Goal: Communication & Community: Answer question/provide support

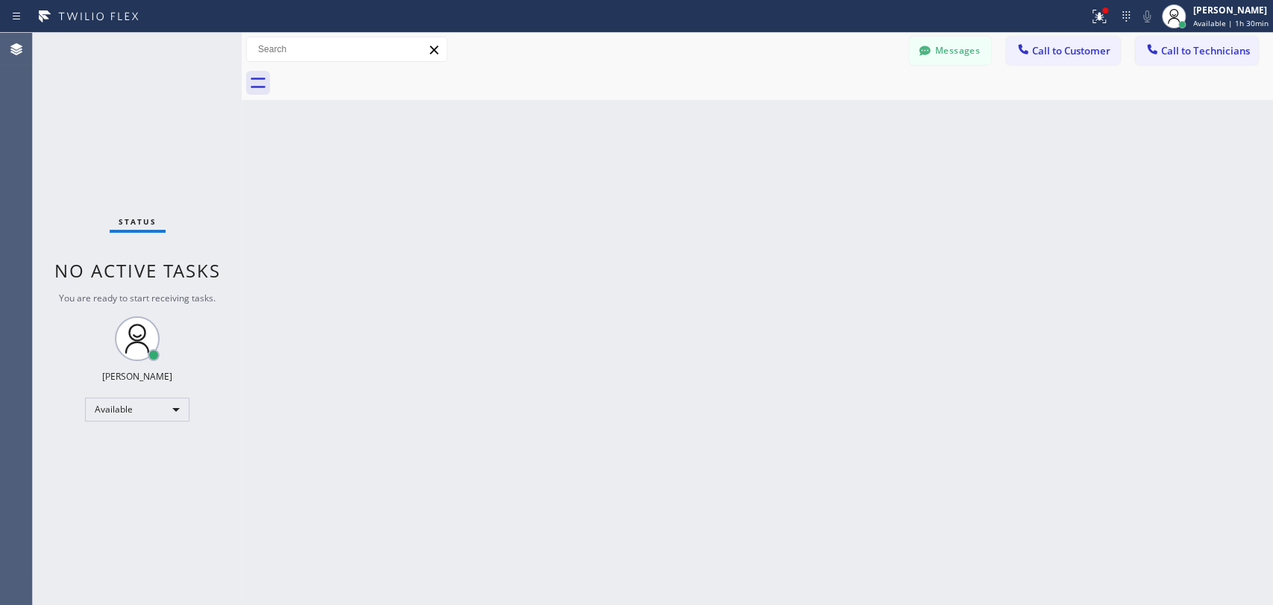
scroll to position [702, 0]
click at [159, 408] on div "Available" at bounding box center [137, 409] width 104 height 24
click at [154, 465] on li "Unavailable" at bounding box center [136, 466] width 101 height 18
click at [147, 418] on div "Unavailable" at bounding box center [137, 416] width 104 height 24
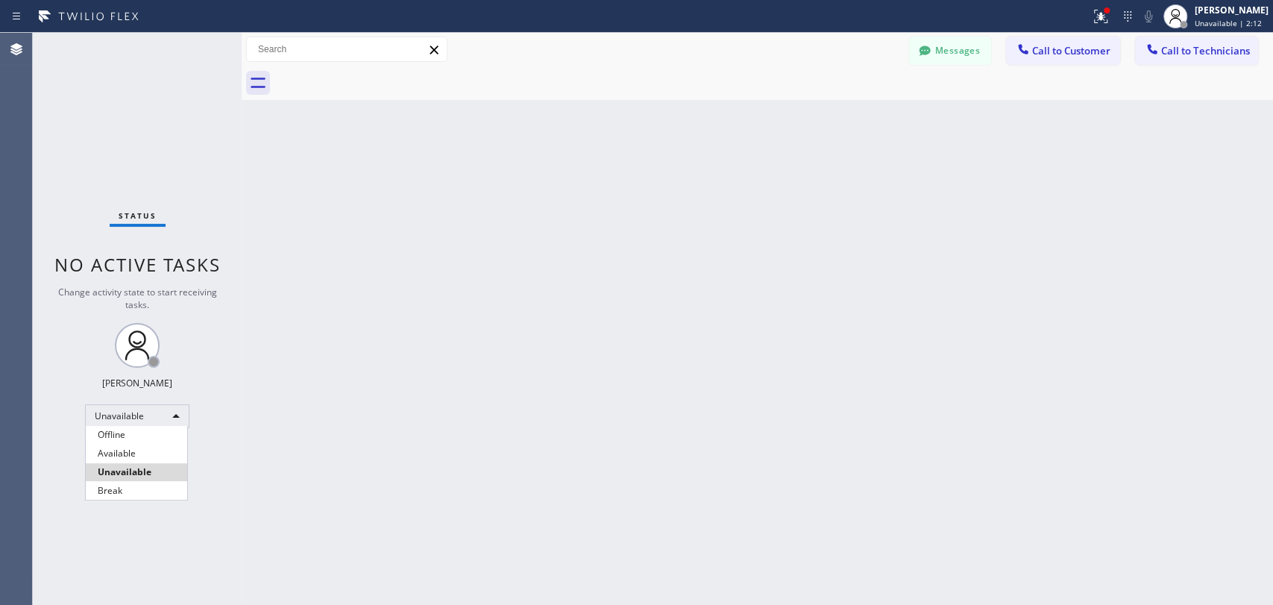
click at [146, 450] on li "Available" at bounding box center [136, 453] width 101 height 18
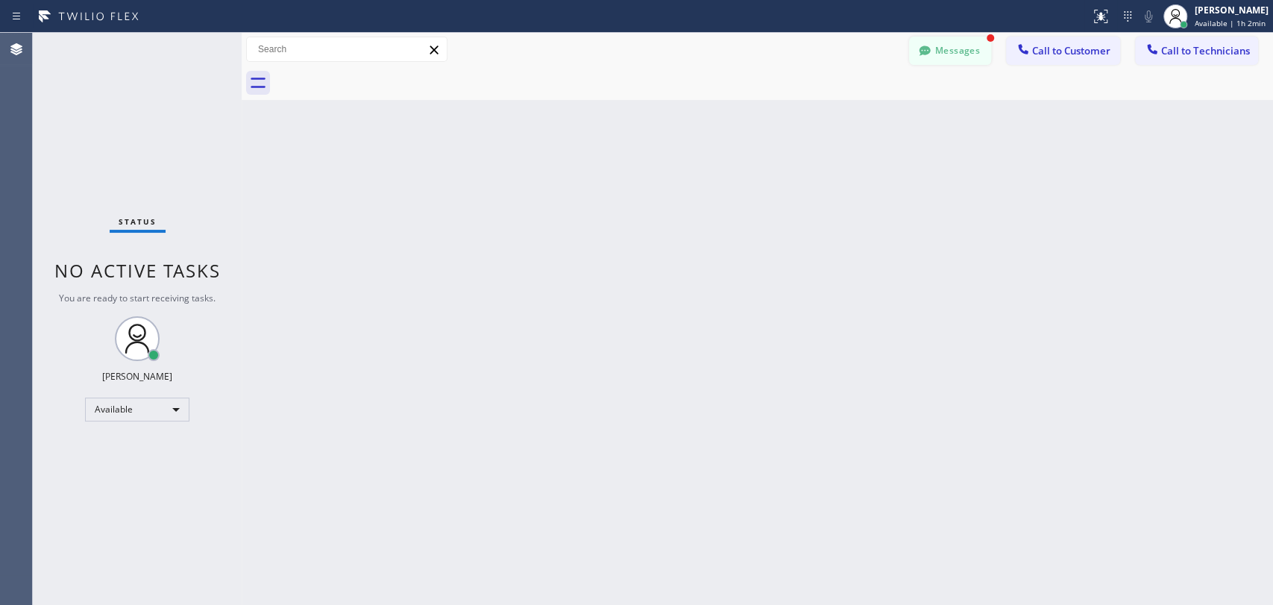
click at [948, 56] on button "Messages" at bounding box center [950, 51] width 82 height 28
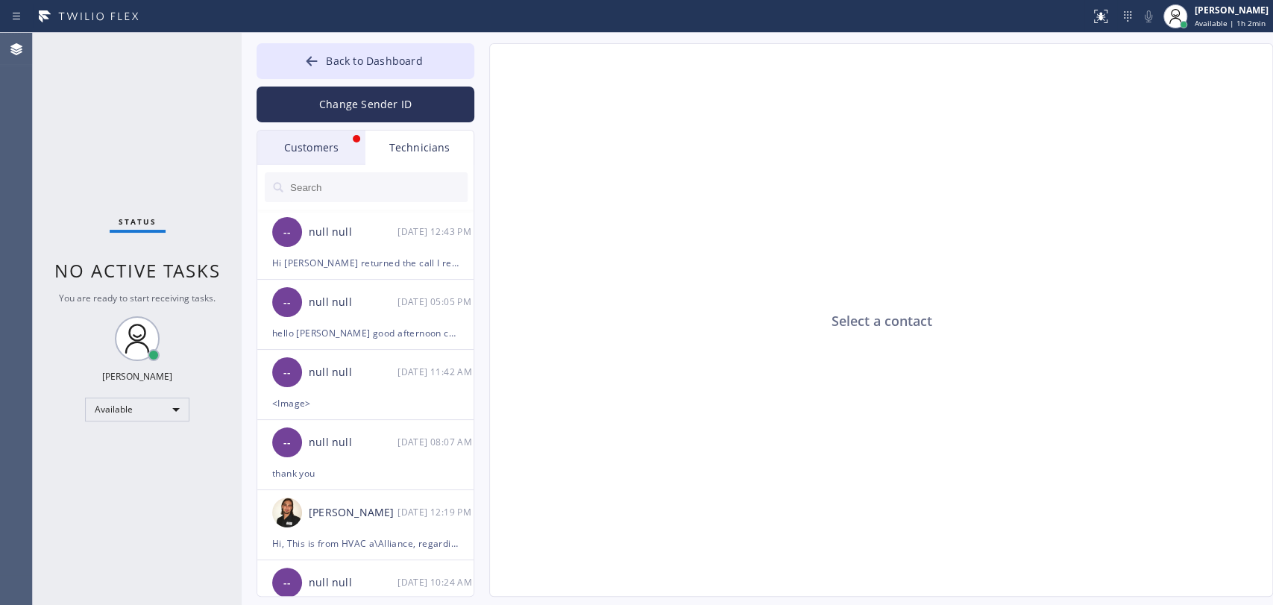
click at [339, 144] on div "Customers" at bounding box center [311, 147] width 108 height 34
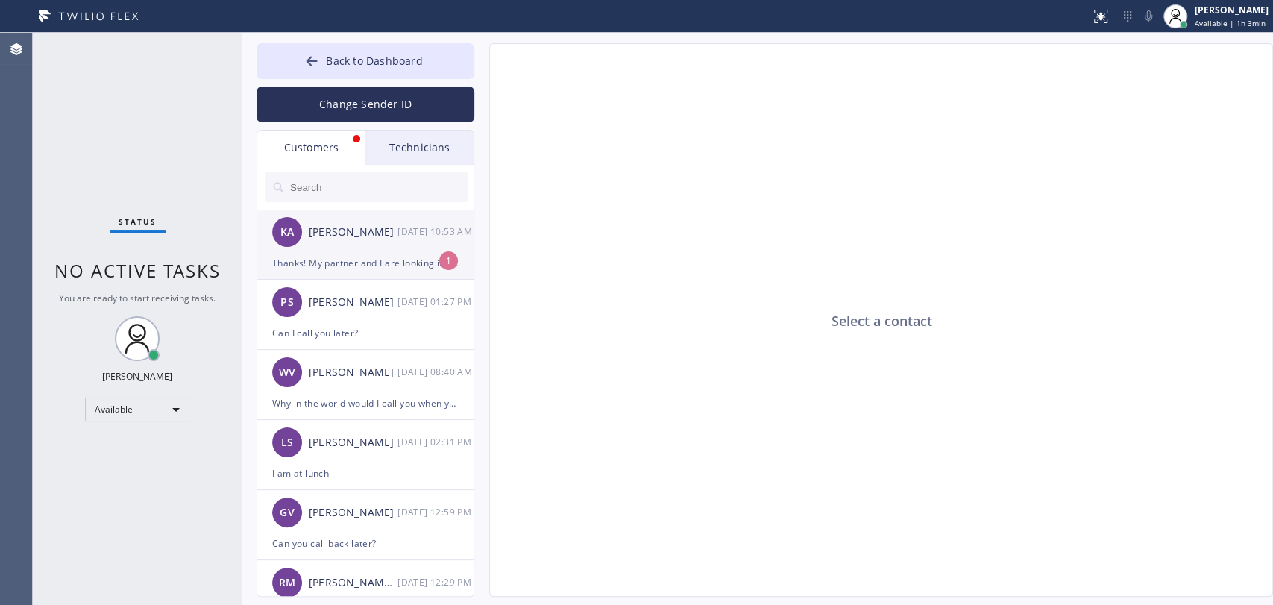
click at [383, 239] on div "[PERSON_NAME]" at bounding box center [353, 232] width 89 height 17
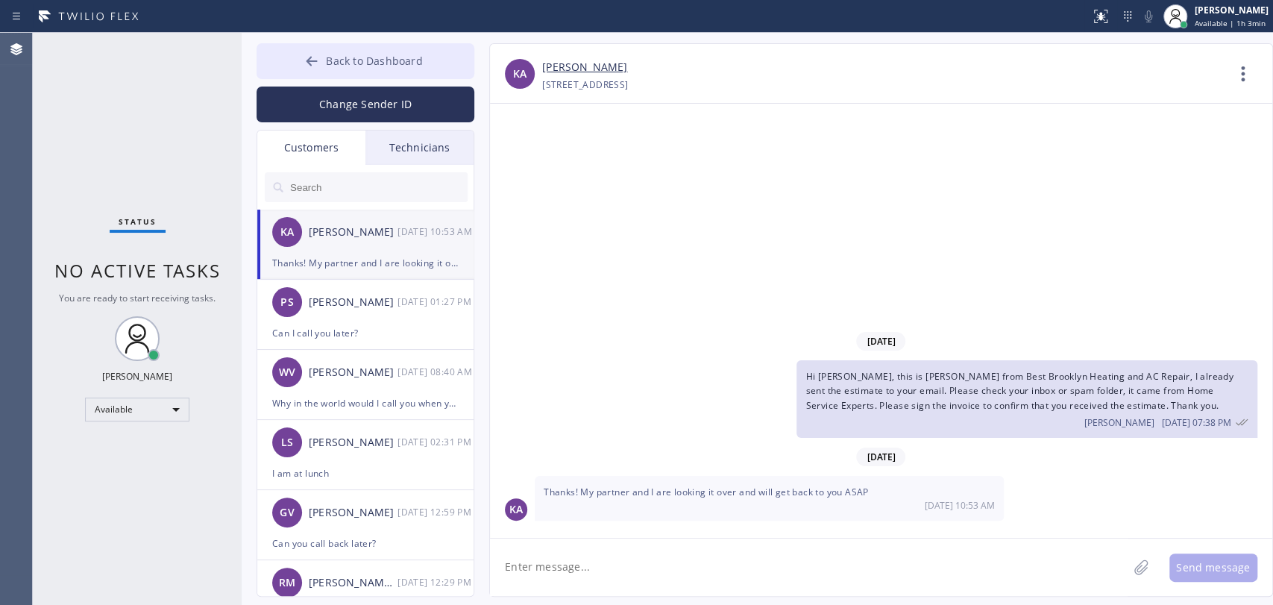
click at [413, 65] on span "Back to Dashboard" at bounding box center [374, 61] width 96 height 14
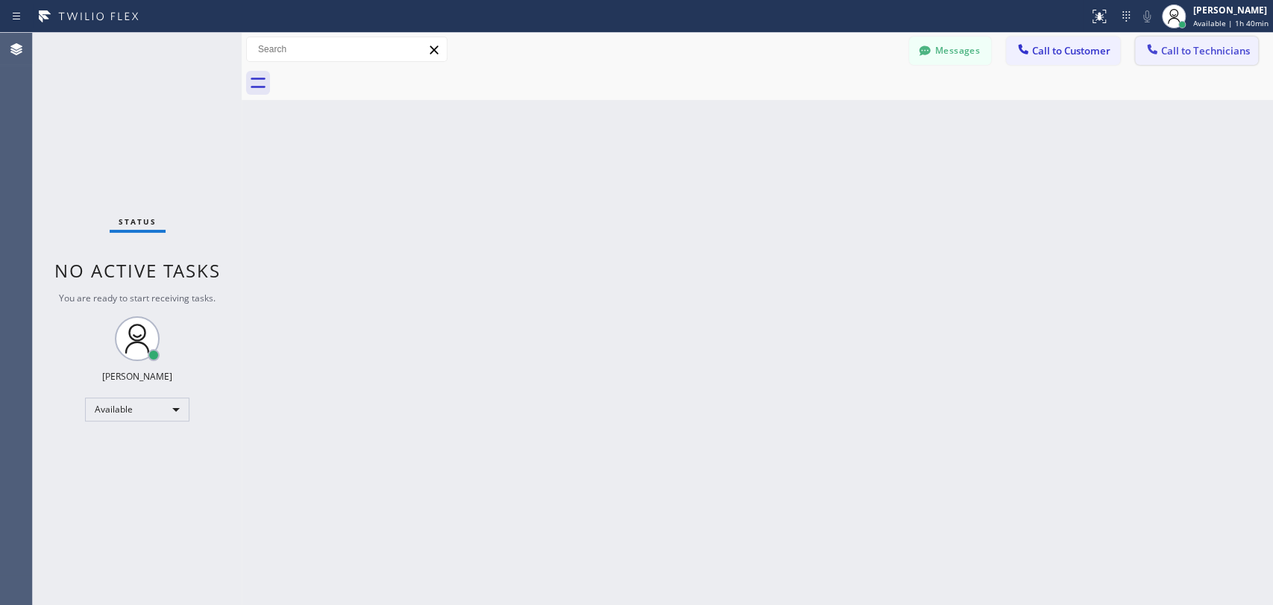
click at [1222, 55] on span "Call to Technicians" at bounding box center [1205, 50] width 89 height 13
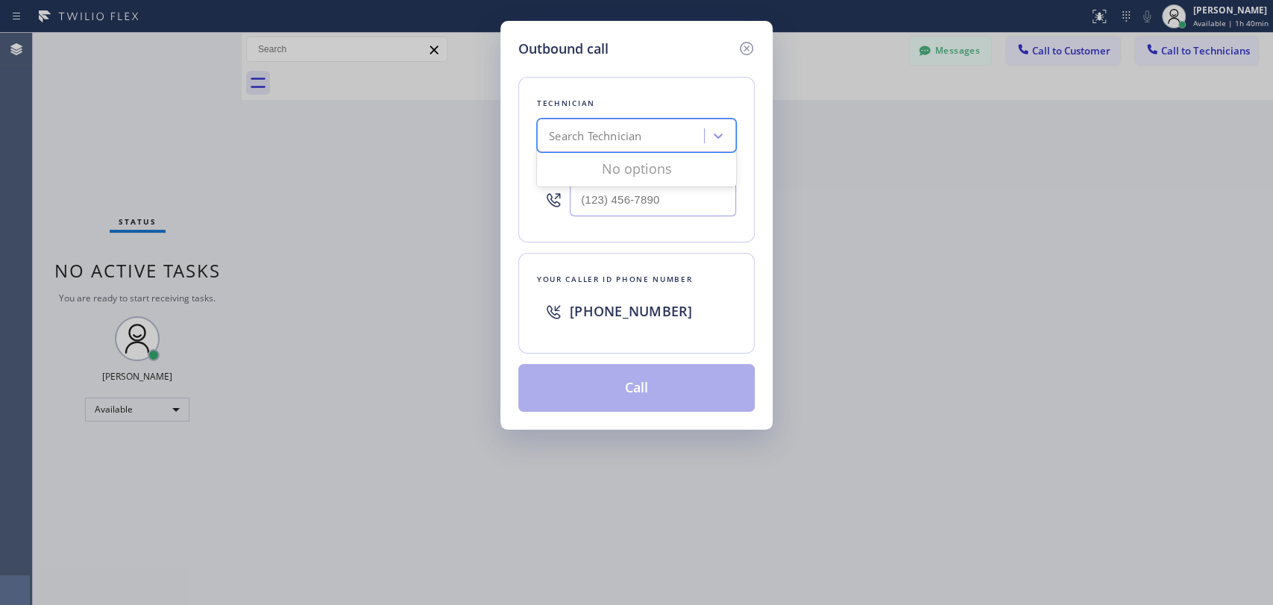
click at [652, 142] on div "Search Technician" at bounding box center [622, 136] width 163 height 26
type input "milad"
click at [626, 169] on div "Milad Mansourisevin" at bounding box center [636, 167] width 199 height 27
type input "(310) 310-4879"
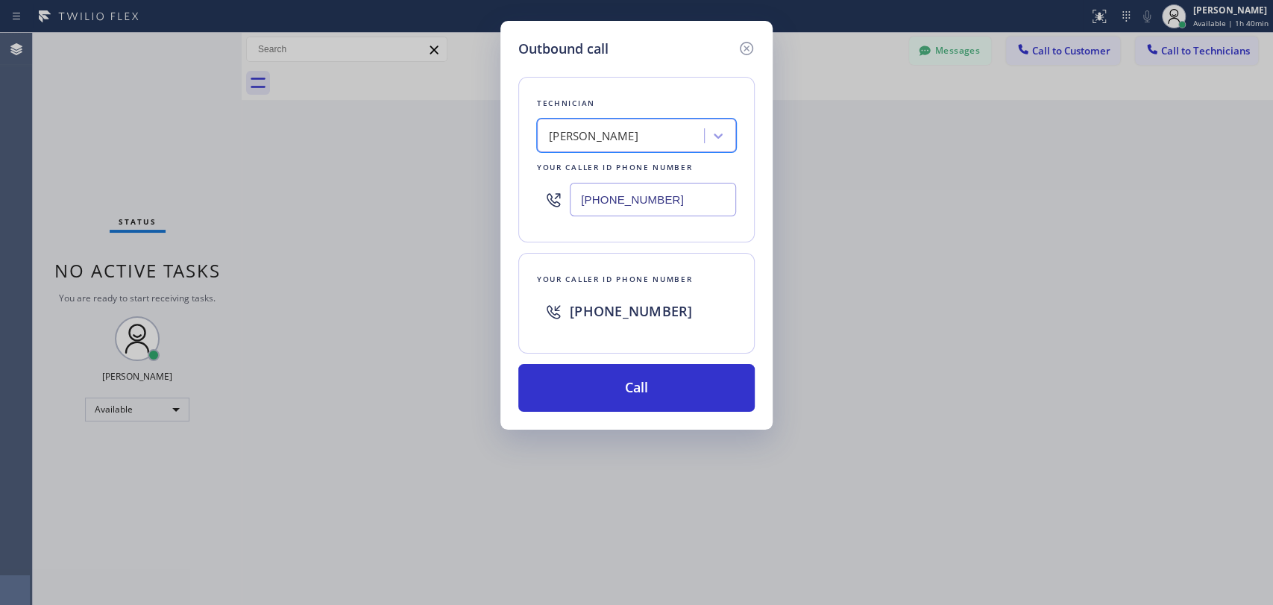
click at [634, 207] on input "(310) 310-4879" at bounding box center [653, 200] width 166 height 34
click at [634, 205] on input "(310) 310-4879" at bounding box center [653, 200] width 166 height 34
click at [611, 199] on input "(310) 310-4879" at bounding box center [653, 200] width 166 height 34
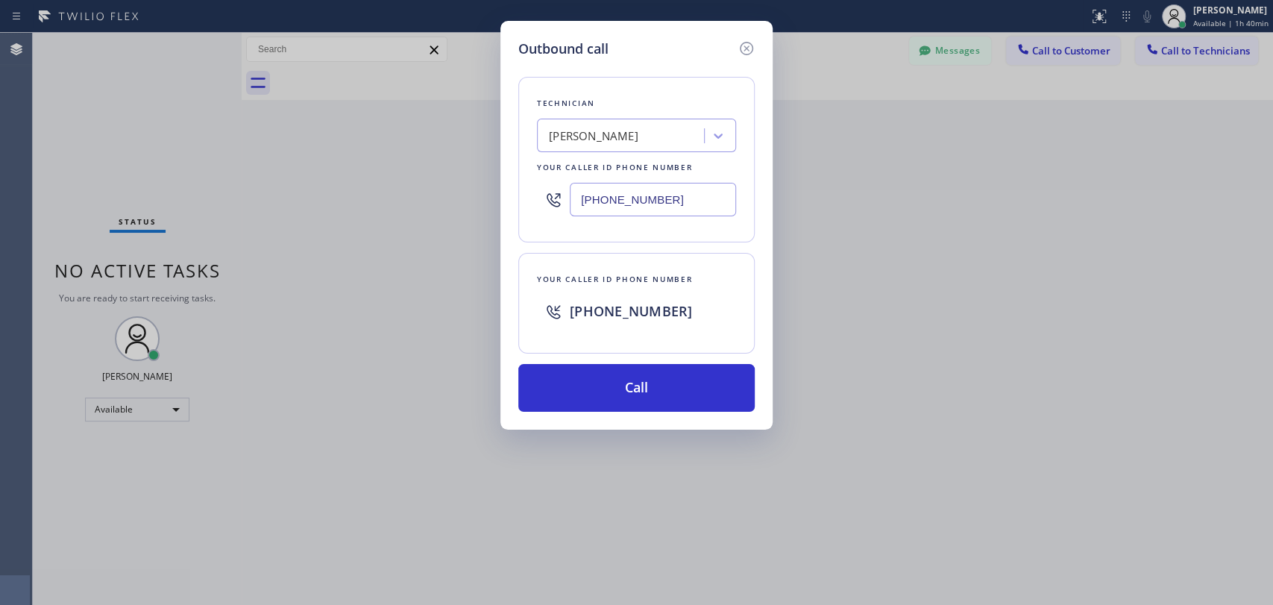
click at [611, 199] on input "(310) 310-4879" at bounding box center [653, 200] width 166 height 34
click at [744, 43] on icon at bounding box center [746, 48] width 13 height 13
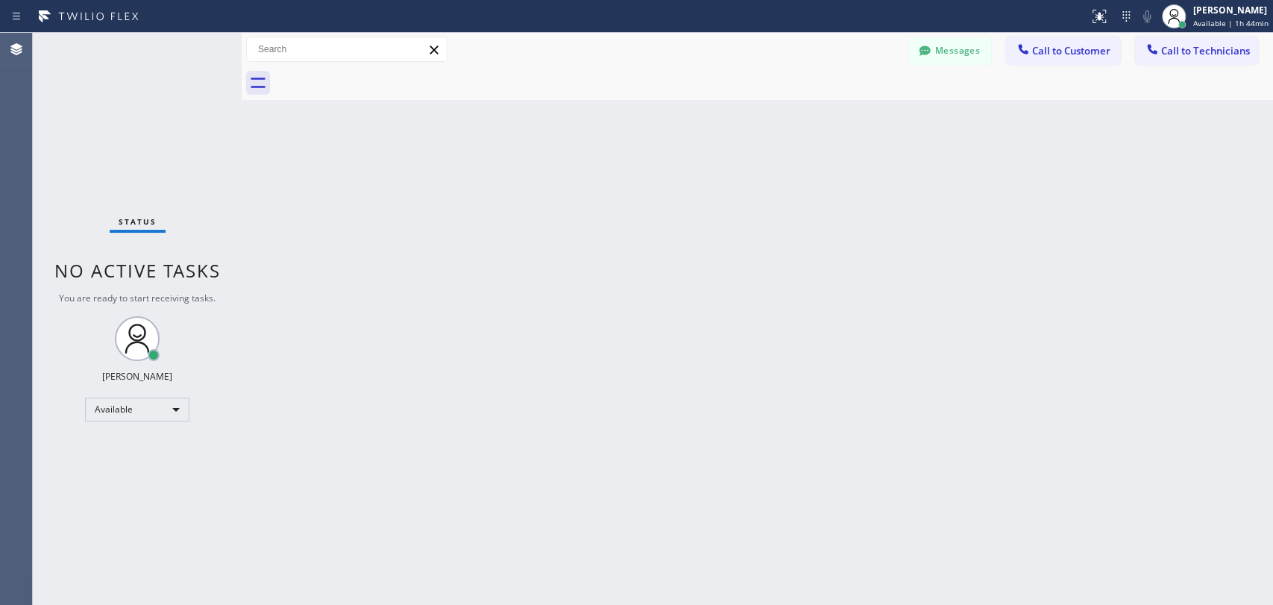
click at [1068, 264] on div "Back to Dashboard Change Sender ID Customers Technicians KA Kyle Anderson 10/01…" at bounding box center [757, 319] width 1031 height 572
click at [878, 290] on div "Back to Dashboard Change Sender ID Customers Technicians KA Kyle Anderson 10/01…" at bounding box center [757, 319] width 1031 height 572
click at [1271, 157] on div "Back to Dashboard Change Sender ID Customers Technicians KA Kyle Anderson 10/01…" at bounding box center [757, 319] width 1031 height 572
click at [1210, 49] on span "Call to Technicians" at bounding box center [1205, 50] width 89 height 13
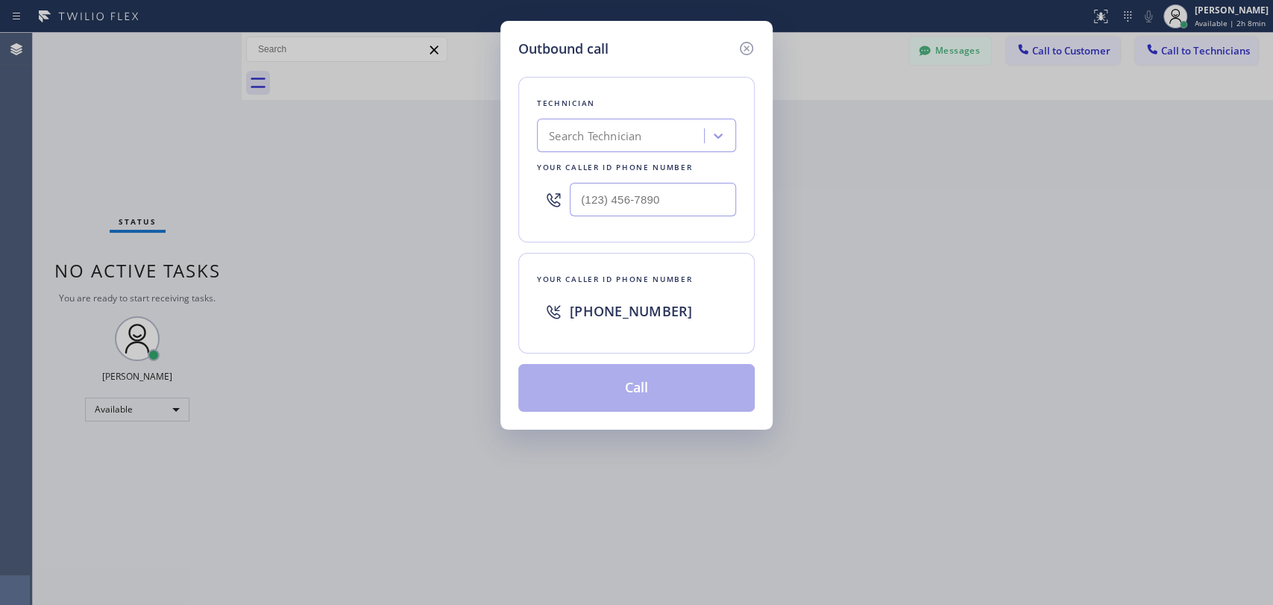
click at [570, 126] on div "Search Technician" at bounding box center [622, 136] width 163 height 26
type input "dav"
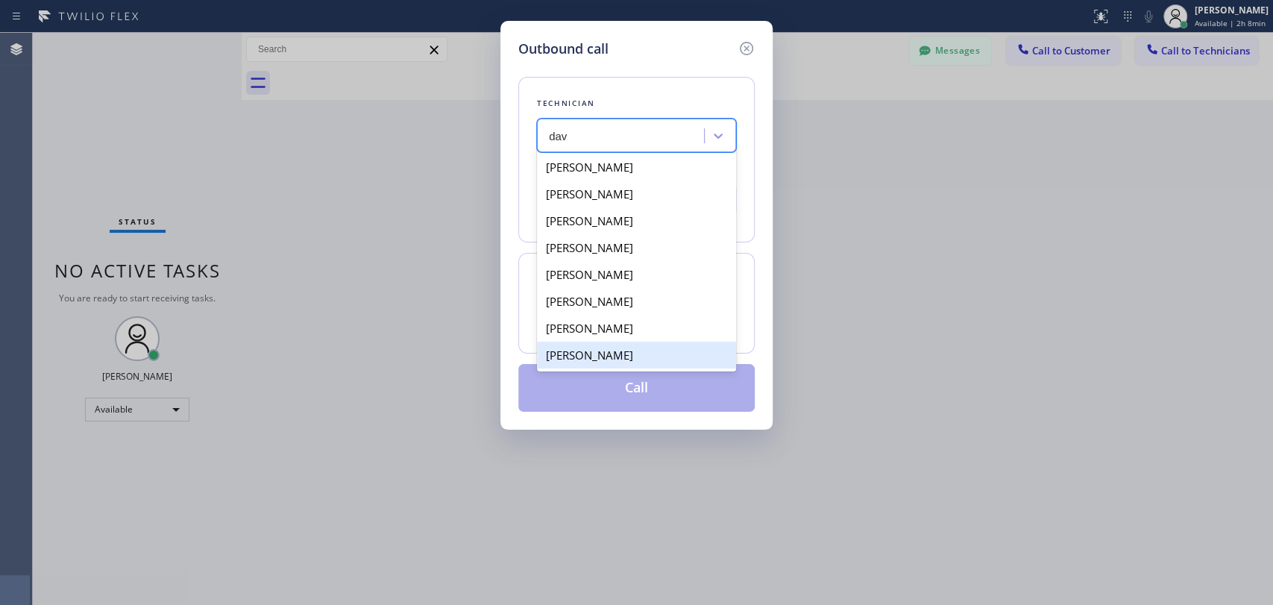
click at [636, 277] on div "David Romero" at bounding box center [636, 274] width 199 height 27
type input "(323) 579-9547"
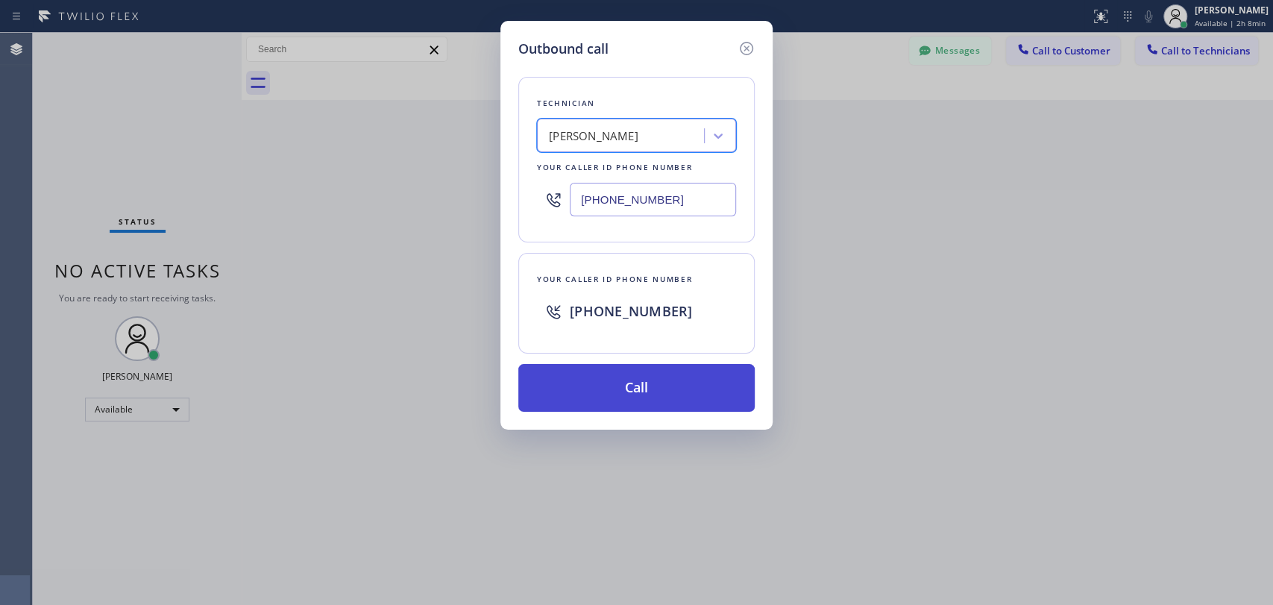
click at [664, 391] on button "Call" at bounding box center [636, 388] width 236 height 48
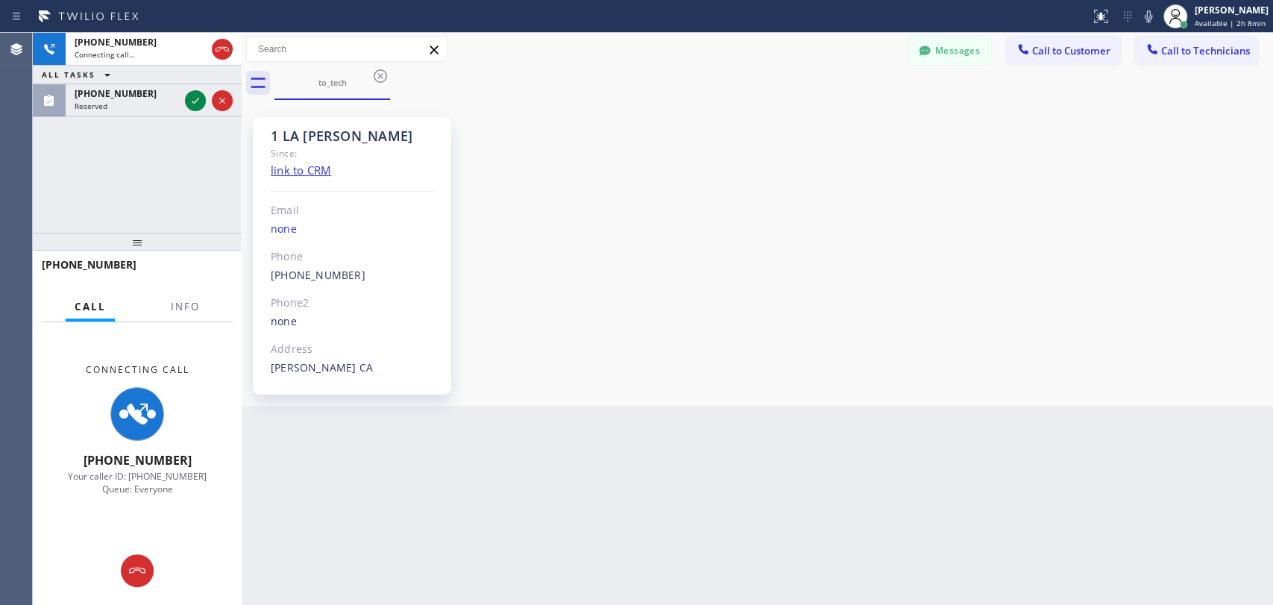
drag, startPoint x: 1032, startPoint y: 206, endPoint x: 1086, endPoint y: 194, distance: 55.0
click at [1032, 207] on div "1 LA David Since: link to CRM Email none Phone (323) 579-9547 Outbound call Tec…" at bounding box center [757, 253] width 1024 height 298
drag, startPoint x: 142, startPoint y: 275, endPoint x: 66, endPoint y: 272, distance: 76.9
click at [42, 282] on div "+13235799547" at bounding box center [137, 271] width 191 height 39
drag, startPoint x: 366, startPoint y: 278, endPoint x: 250, endPoint y: 278, distance: 116.3
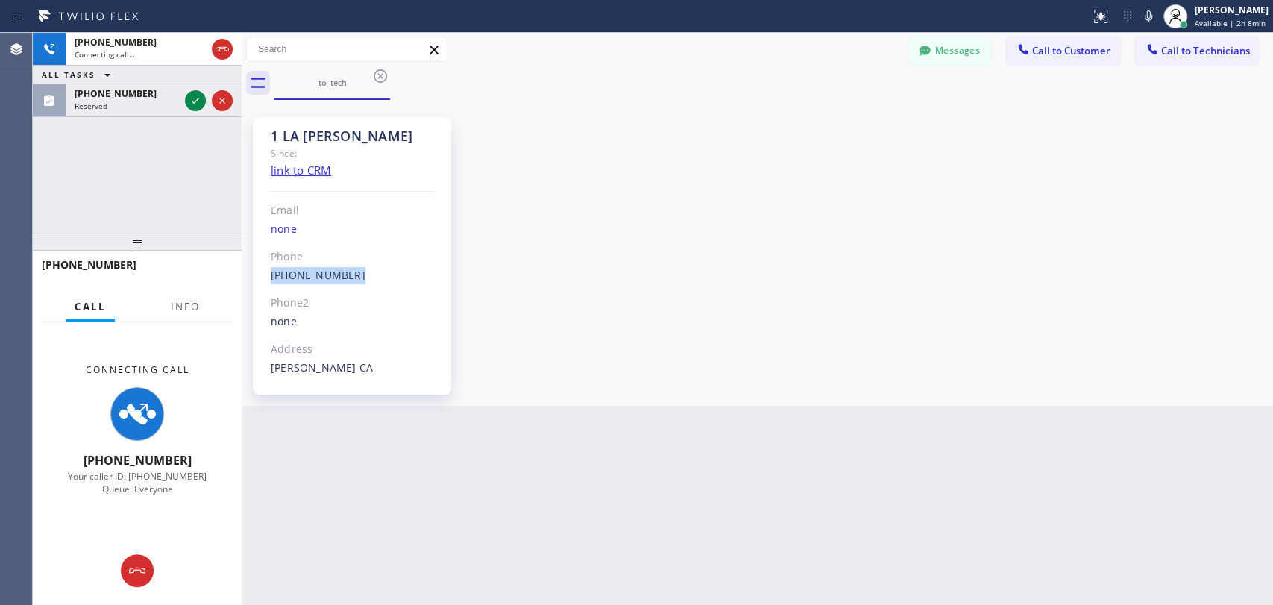
click at [250, 278] on div "1 LA David Since: link to CRM Email none Phone (323) 579-9547 Outbound call Tec…" at bounding box center [357, 253] width 224 height 298
copy link "(323) 579-9547"
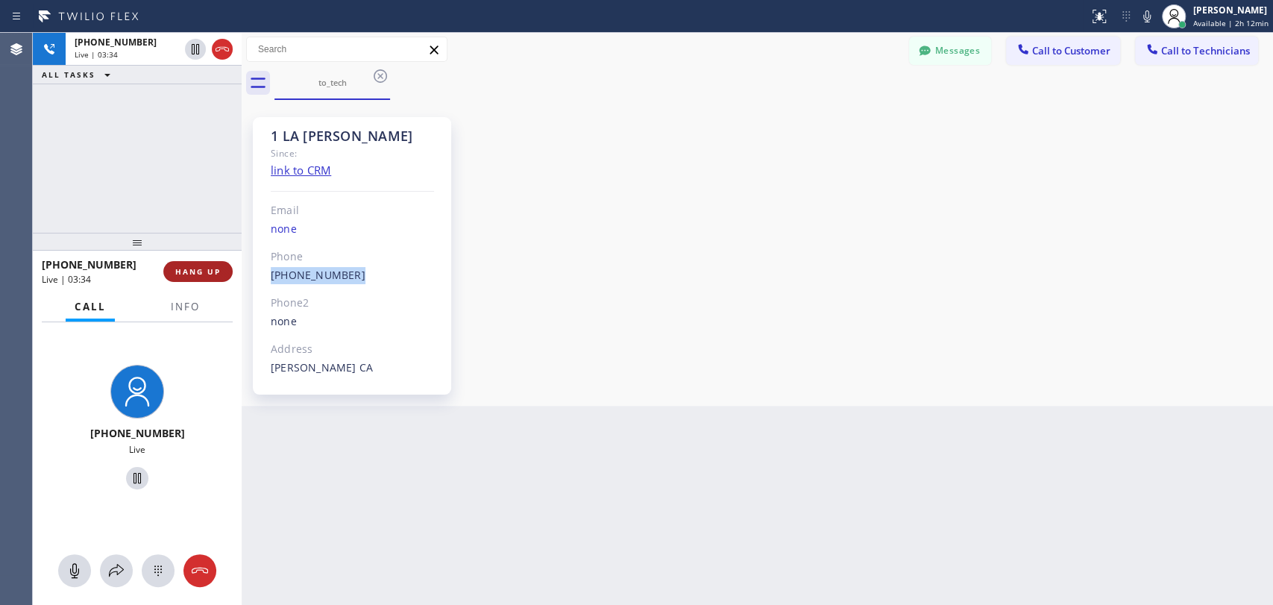
click at [207, 268] on span "HANG UP" at bounding box center [197, 271] width 45 height 10
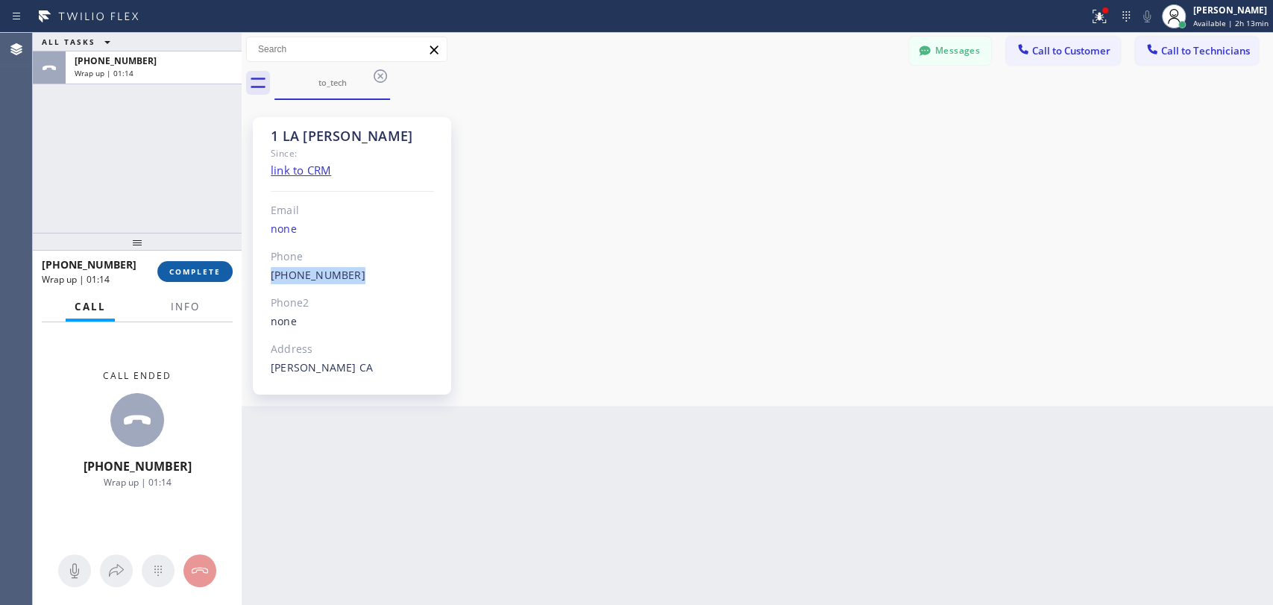
click at [207, 270] on span "COMPLETE" at bounding box center [194, 271] width 51 height 10
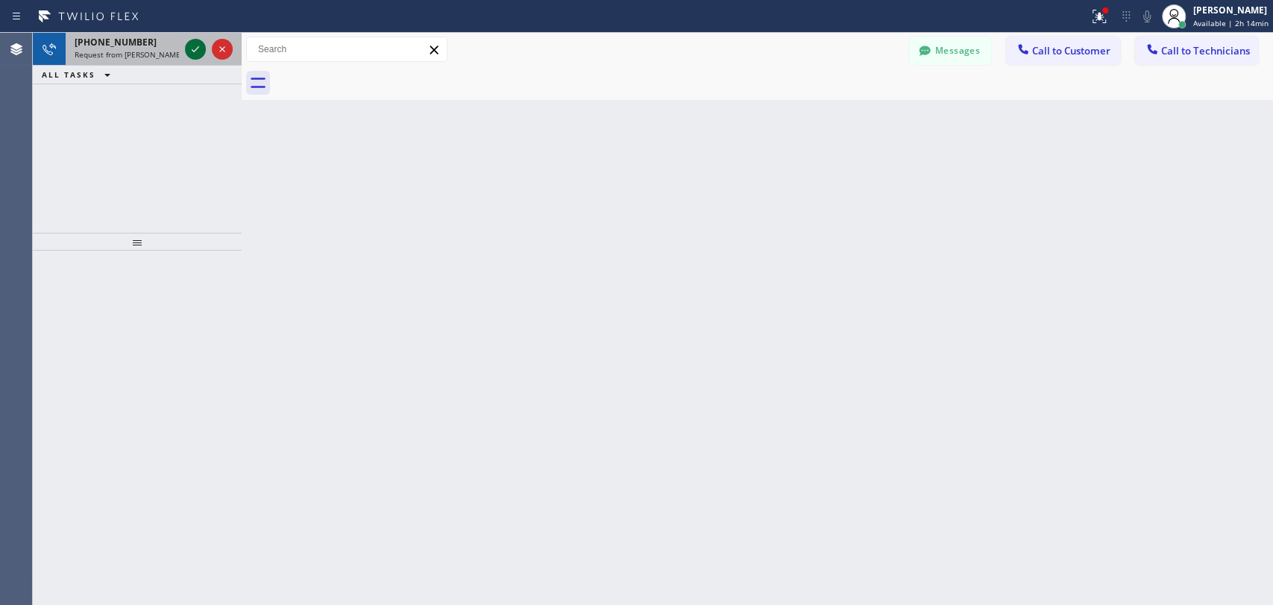
click at [191, 48] on icon at bounding box center [195, 49] width 18 height 18
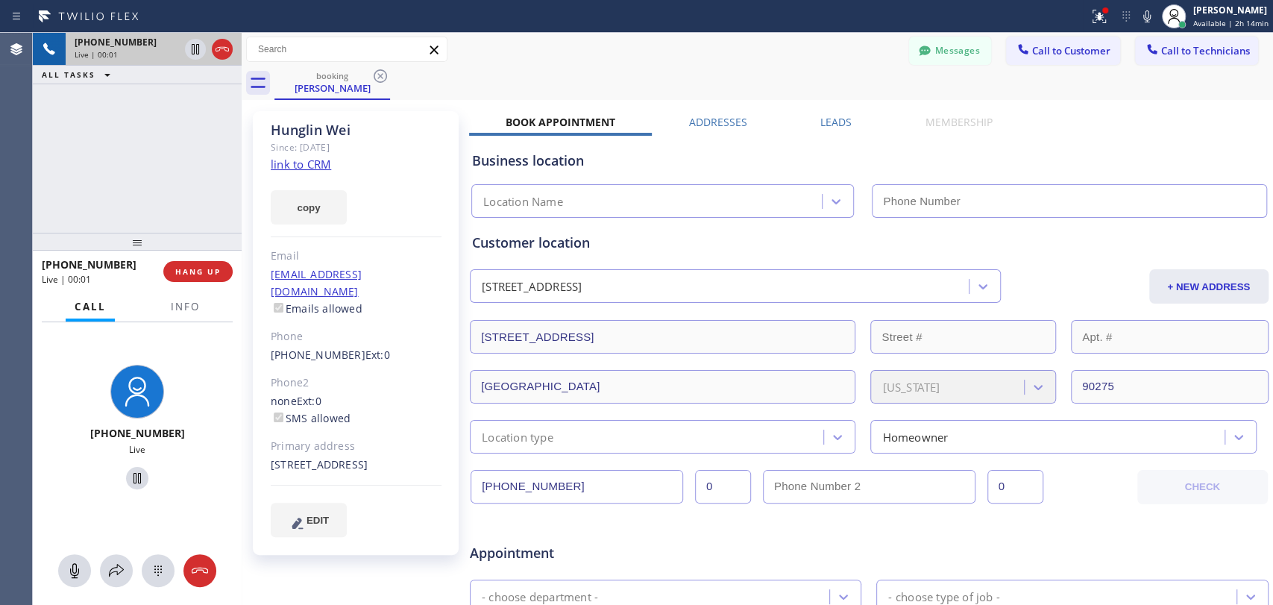
type input "(855) 999-4417"
click at [105, 207] on div "+13104089538 Live | 05:11 ALL TASKS ALL TASKS ACTIVE TASKS TASKS IN WRAP UP" at bounding box center [137, 133] width 209 height 200
click at [1060, 256] on div "Customer location 1918 Peninsula Verde Drive Rancho Palos Verdes, 90275 CA + NE…" at bounding box center [869, 343] width 794 height 221
click at [249, 172] on div "Hunglin Wei Since: 20 may 2020 link to CRM copy Email hkevinwei@gmail.com Email…" at bounding box center [357, 587] width 224 height 966
click at [2, 151] on div "Agent Desktop" at bounding box center [16, 319] width 32 height 572
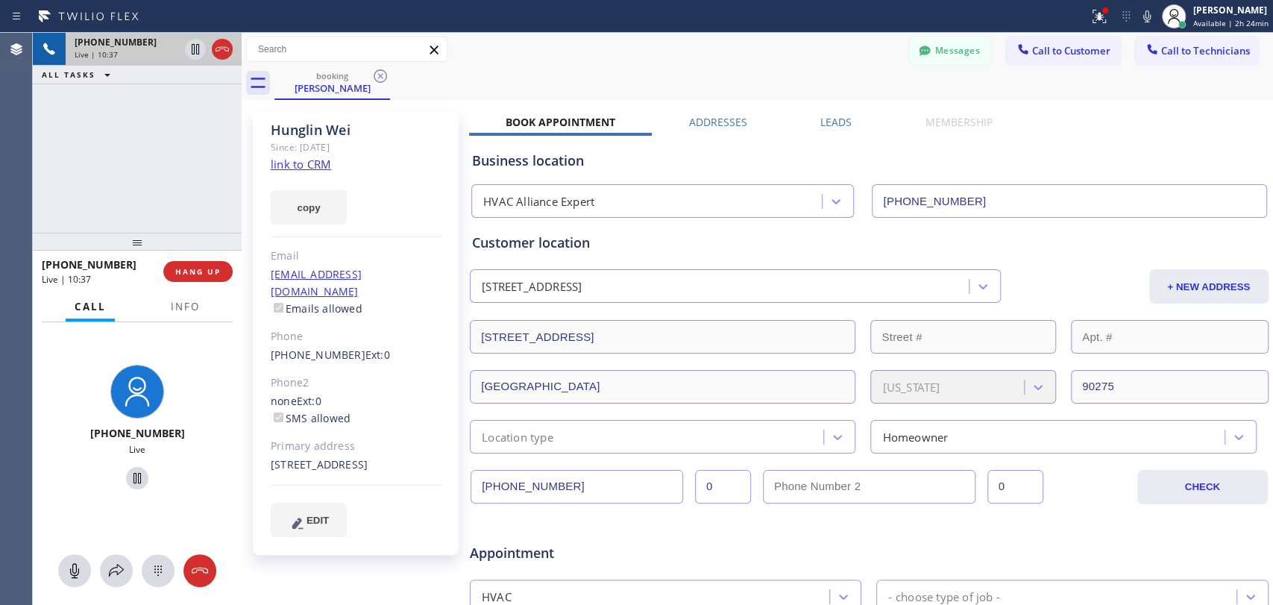
click at [113, 175] on div "+13104089538 Live | 10:37 ALL TASKS ALL TASKS ACTIVE TASKS TASKS IN WRAP UP" at bounding box center [137, 133] width 209 height 200
click at [143, 175] on div "+13104089538 Live | 10:59 ALL TASKS ALL TASKS ACTIVE TASKS TASKS IN WRAP UP" at bounding box center [137, 133] width 209 height 200
click at [212, 274] on span "HANG UP" at bounding box center [197, 271] width 45 height 10
click at [210, 274] on span "HANG UP" at bounding box center [197, 271] width 45 height 10
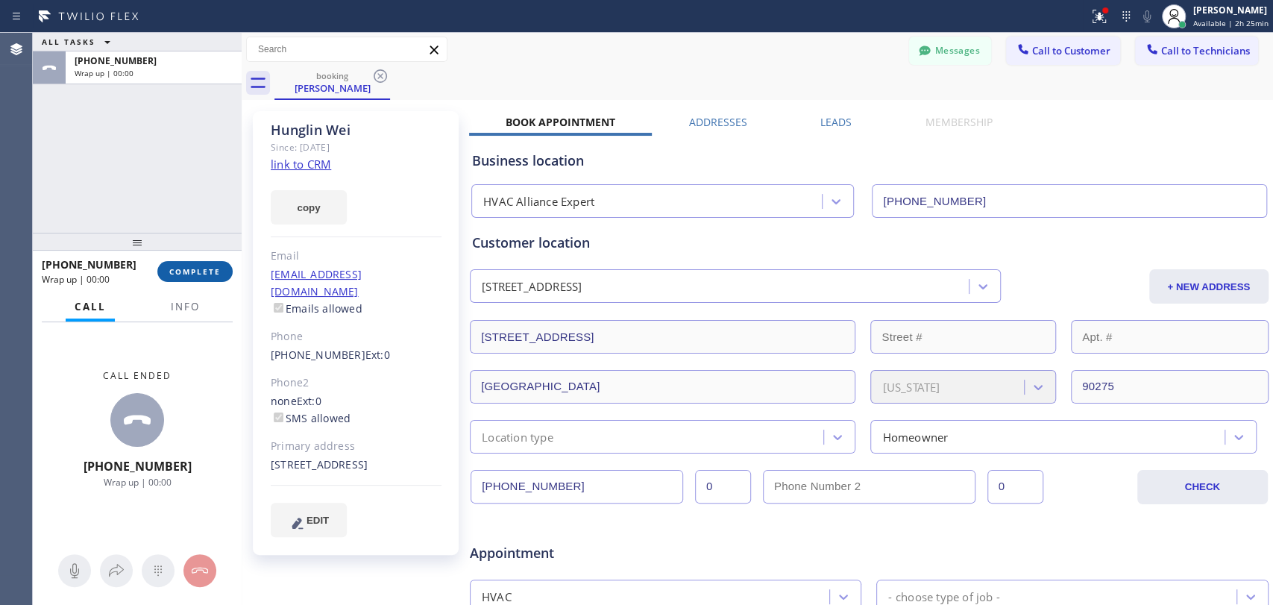
click at [209, 271] on span "COMPLETE" at bounding box center [194, 271] width 51 height 10
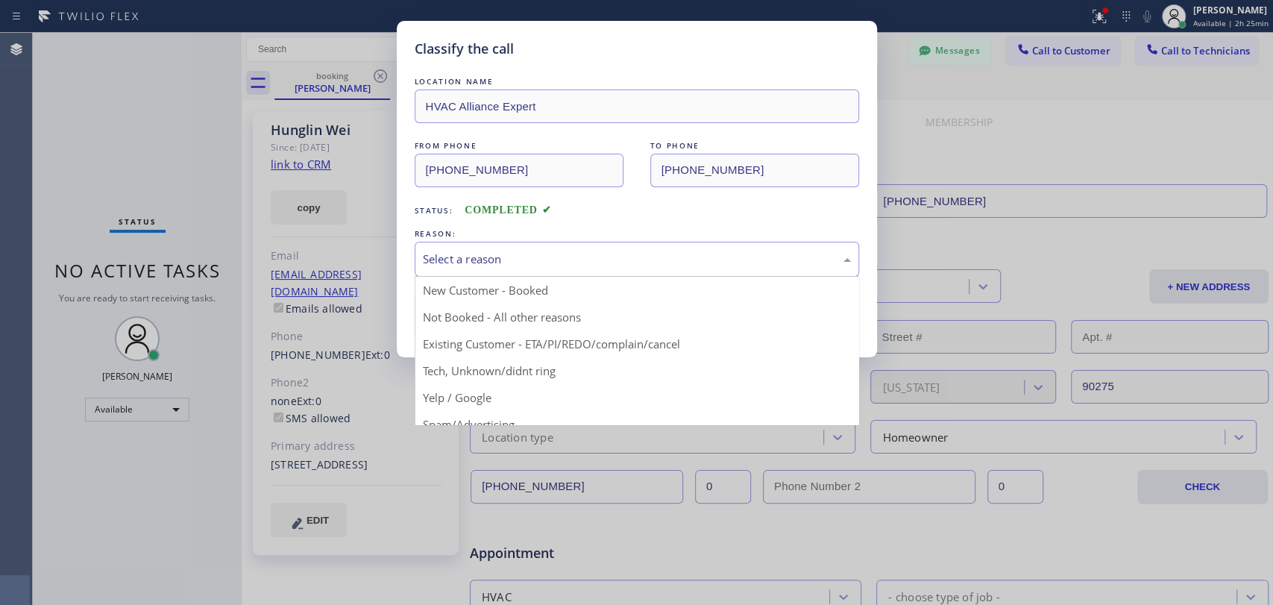
drag, startPoint x: 509, startPoint y: 257, endPoint x: 558, endPoint y: 266, distance: 50.0
click at [509, 254] on div "Select a reason" at bounding box center [637, 259] width 428 height 17
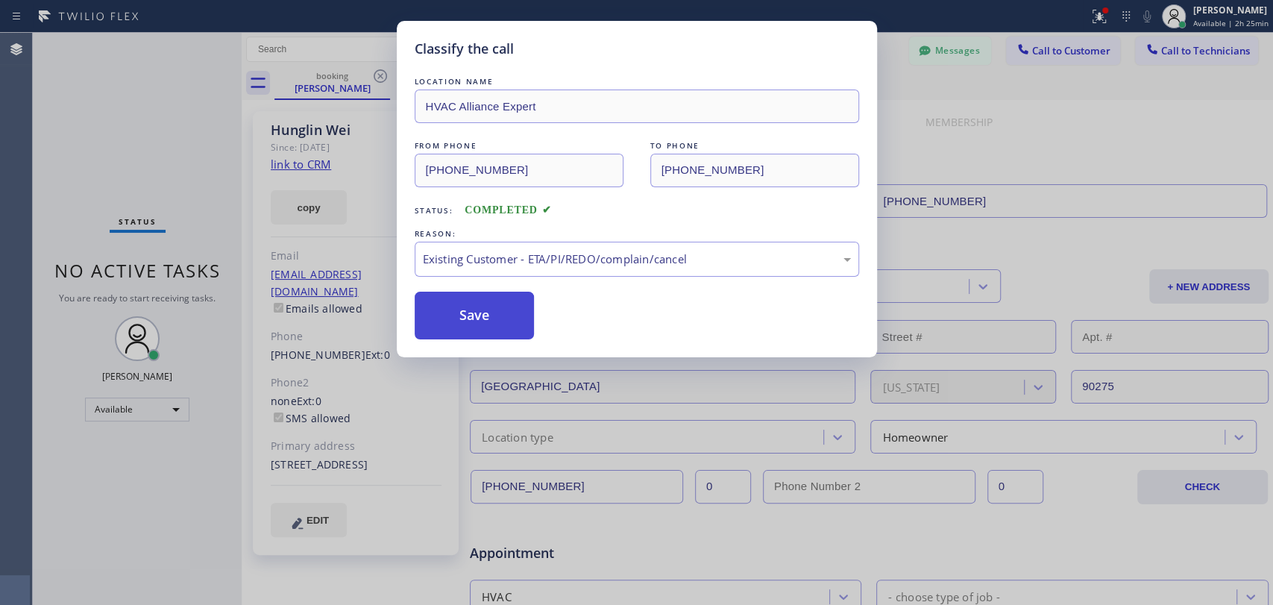
click at [470, 320] on button "Save" at bounding box center [475, 316] width 120 height 48
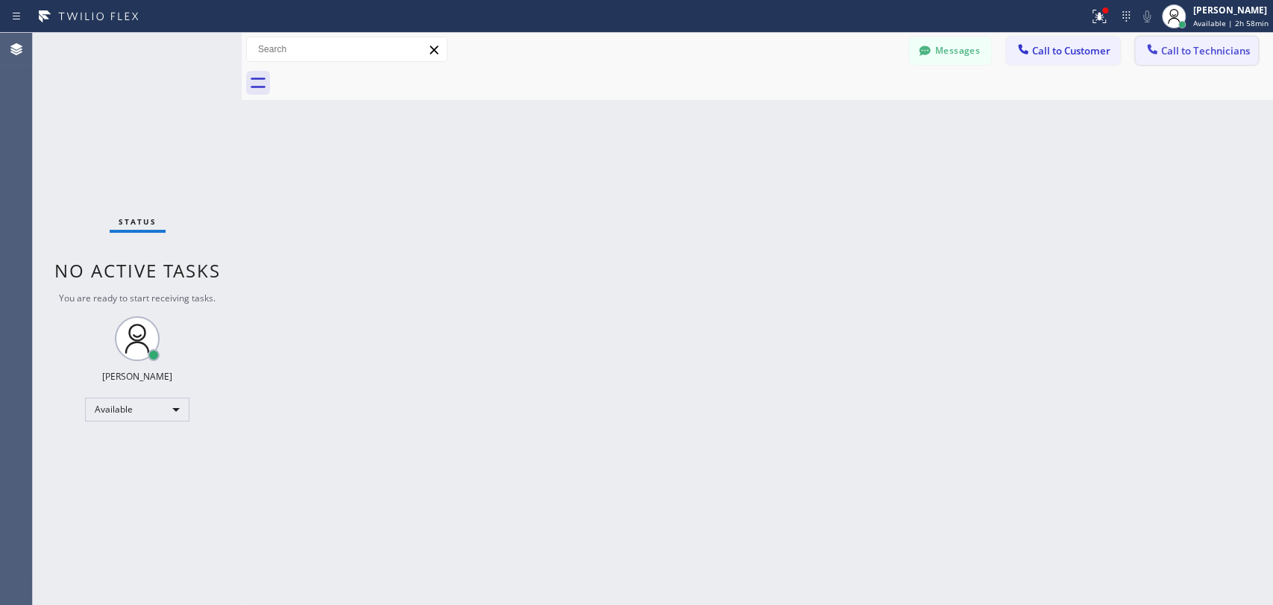
click at [1183, 55] on span "Call to Technicians" at bounding box center [1205, 50] width 89 height 13
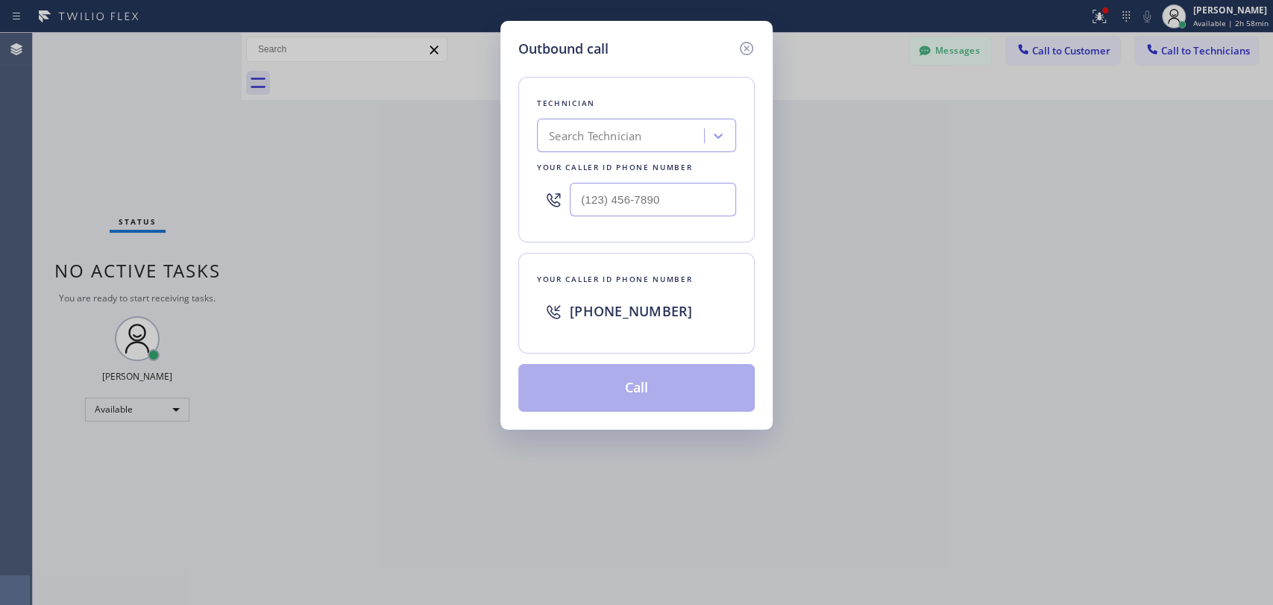
click at [618, 134] on div "Search Technician" at bounding box center [595, 136] width 92 height 17
type input "milad"
click at [637, 164] on div "Milad Mansourisevin" at bounding box center [636, 167] width 199 height 27
type input "(310) 310-4879"
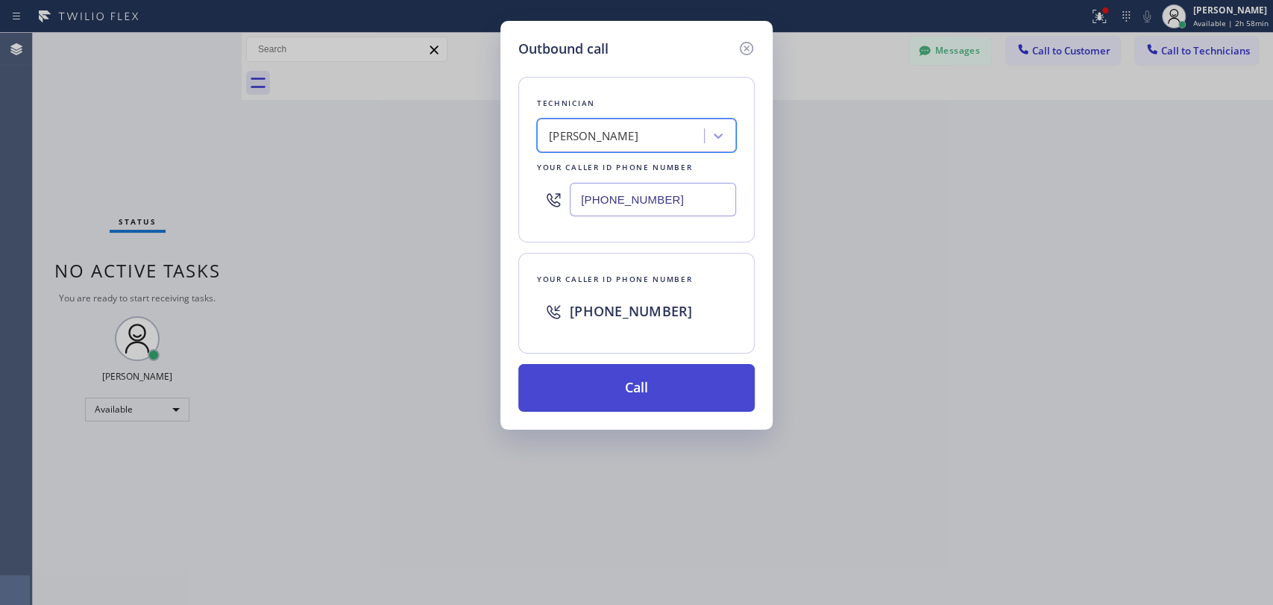
click at [661, 388] on button "Call" at bounding box center [636, 388] width 236 height 48
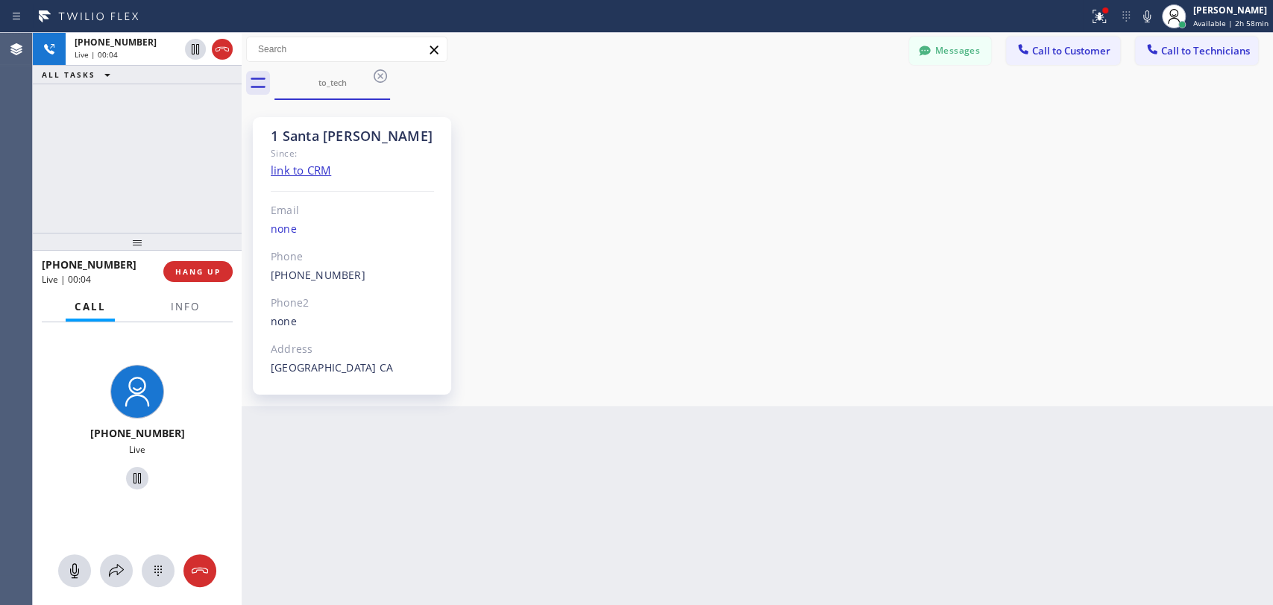
click at [57, 177] on div "+13103104879 Live | 00:04 ALL TASKS ALL TASKS ACTIVE TASKS TASKS IN WRAP UP" at bounding box center [137, 133] width 209 height 200
click at [207, 278] on button "HANG UP" at bounding box center [197, 271] width 69 height 21
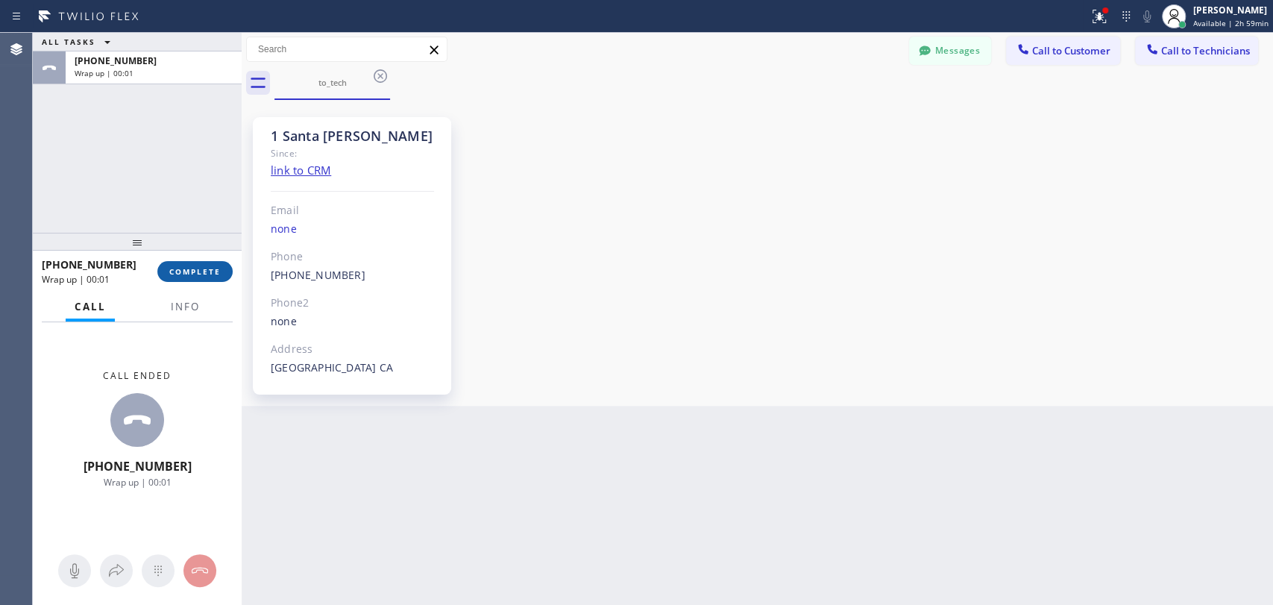
click at [207, 278] on button "COMPLETE" at bounding box center [194, 271] width 75 height 21
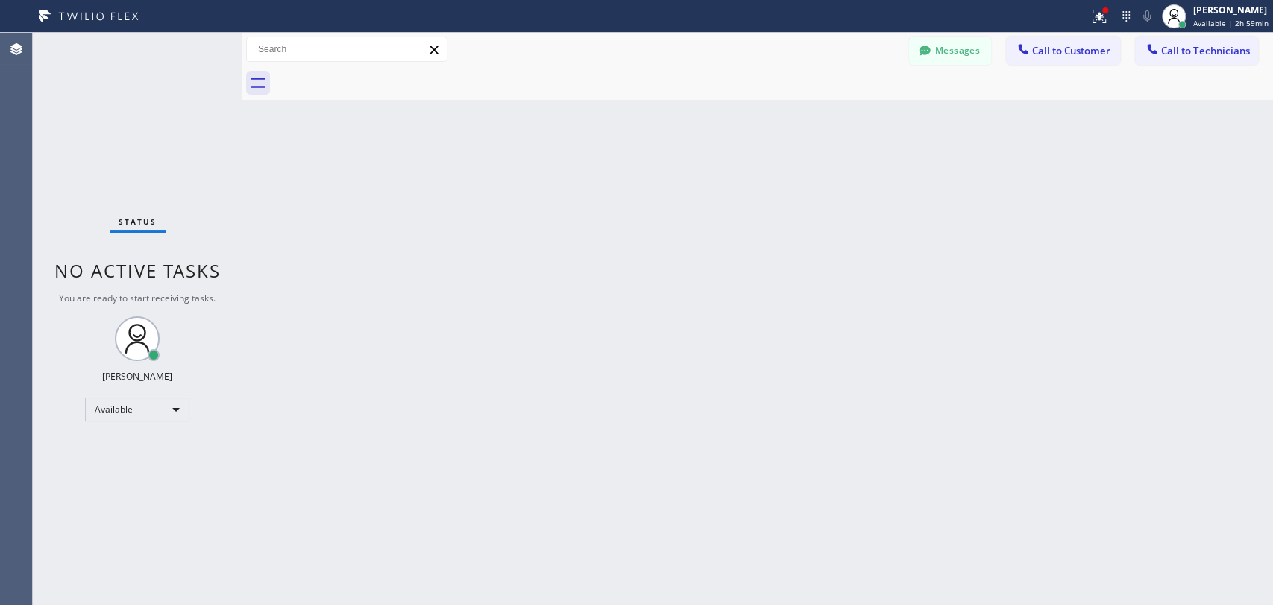
click at [1117, 360] on div "Back to Dashboard Change Sender ID Customers Technicians KA Kyle Anderson 10/01…" at bounding box center [757, 319] width 1031 height 572
click at [1158, 57] on div at bounding box center [1152, 51] width 18 height 18
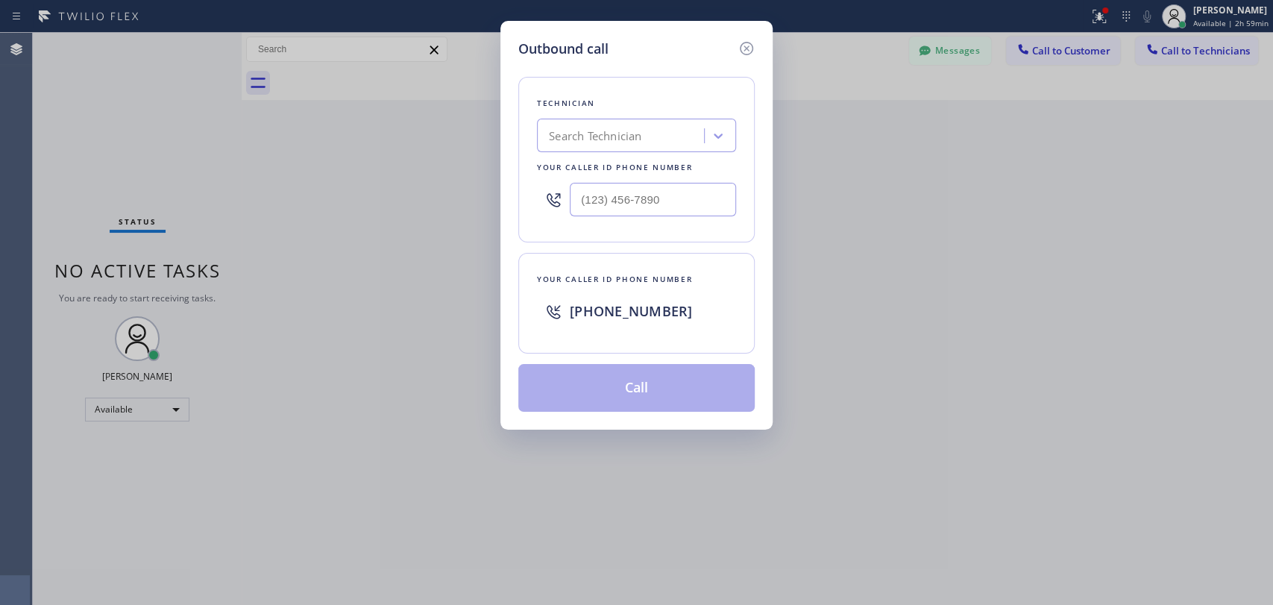
click at [629, 130] on div "Search Technician" at bounding box center [595, 136] width 92 height 17
type input "v"
type input "milad"
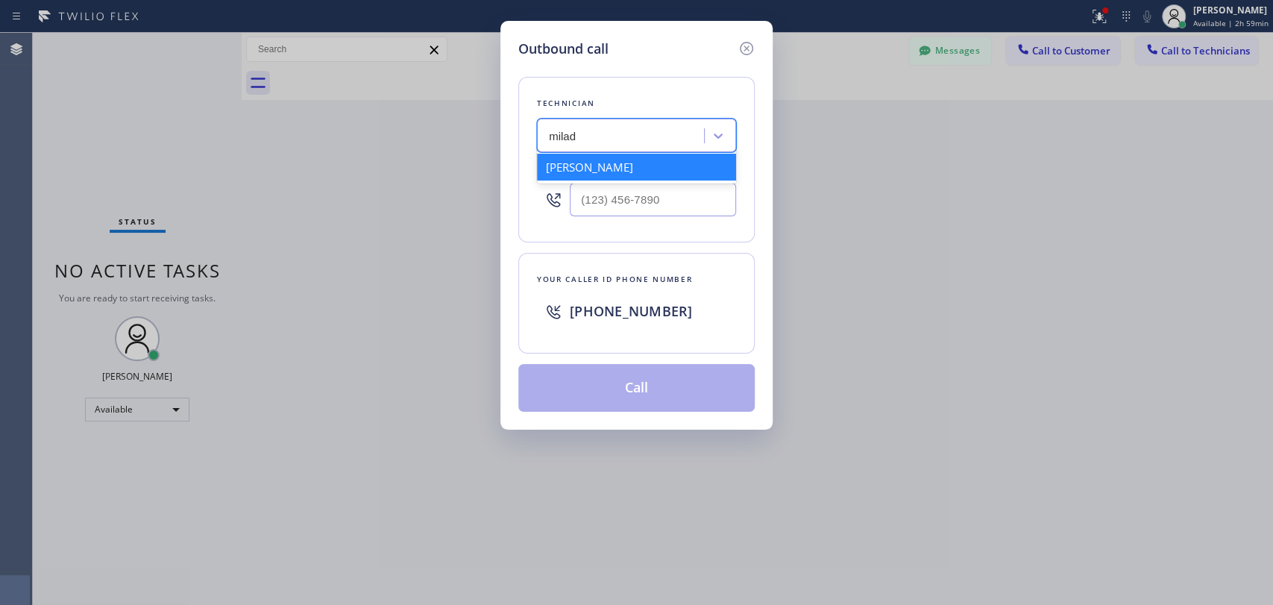
click at [617, 167] on div "Milad Mansourisevin" at bounding box center [636, 167] width 199 height 27
type input "(310) 310-4879"
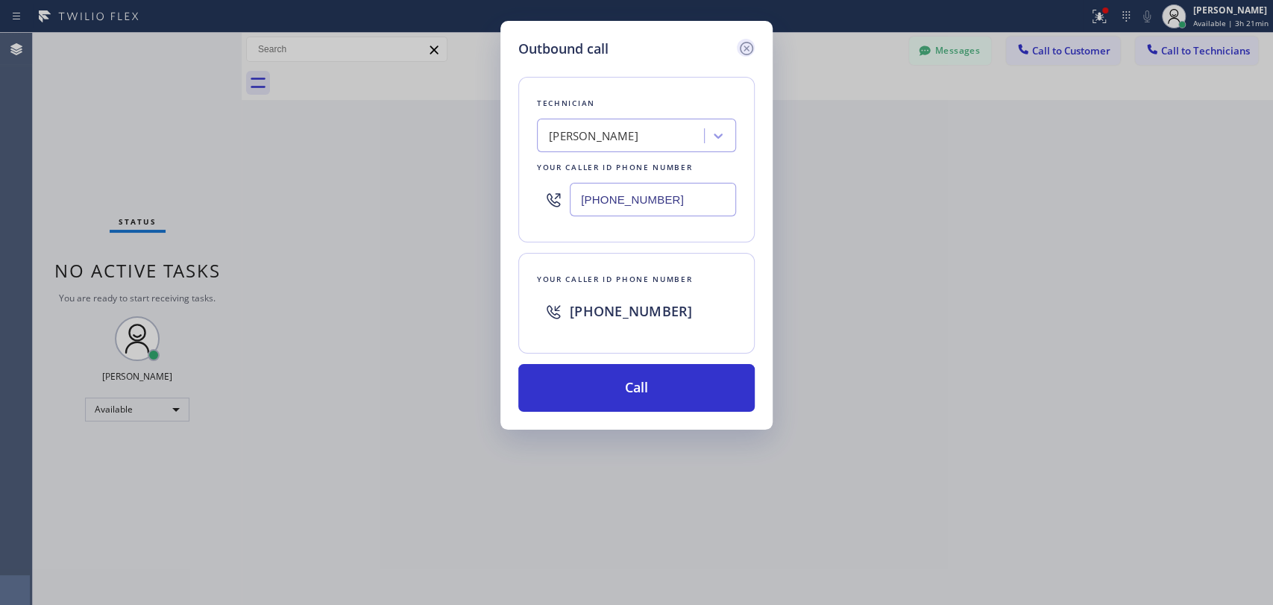
click at [748, 53] on icon at bounding box center [746, 49] width 18 height 18
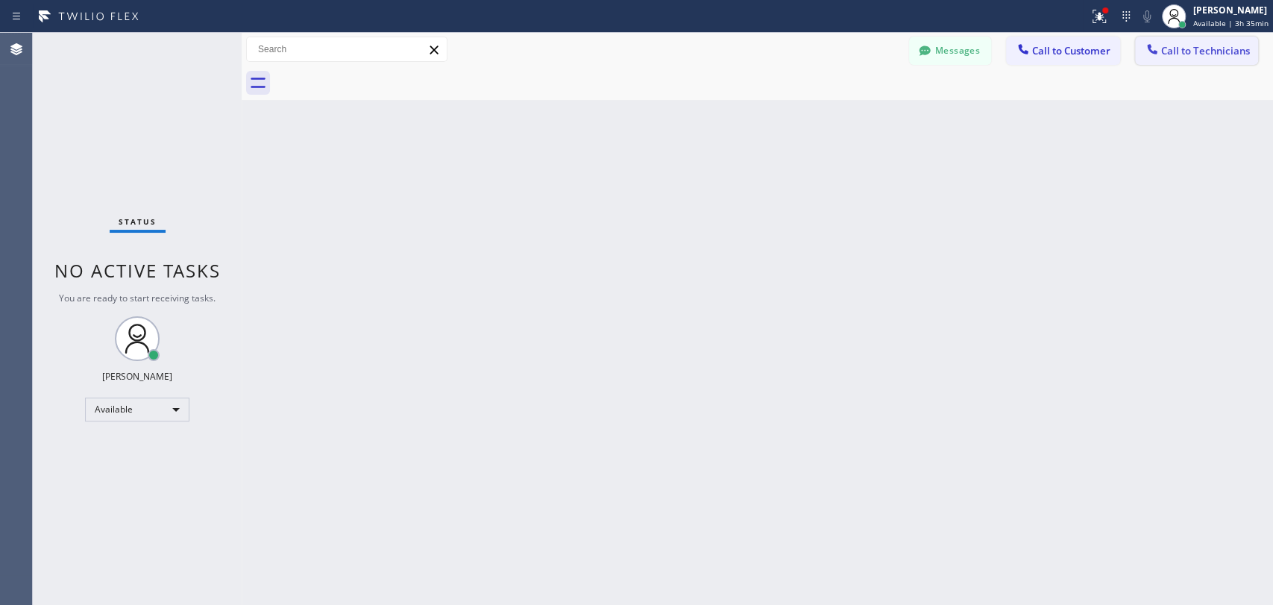
click at [1203, 51] on span "Call to Technicians" at bounding box center [1205, 50] width 89 height 13
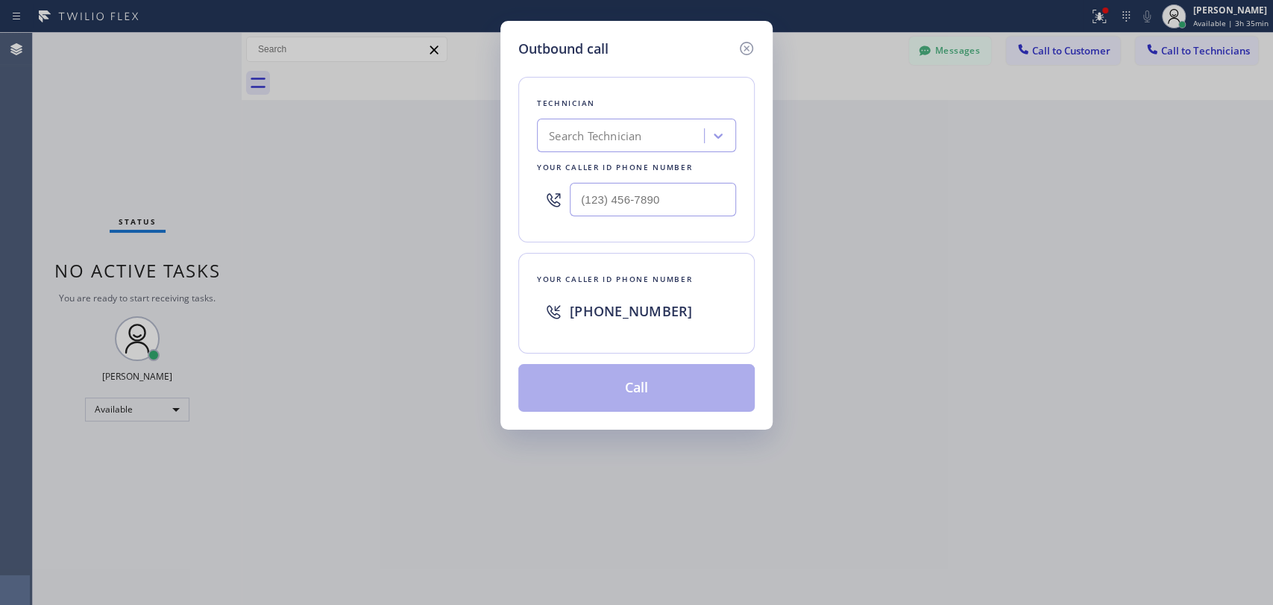
click at [684, 136] on div "Search Technician" at bounding box center [622, 136] width 163 height 26
type input "david"
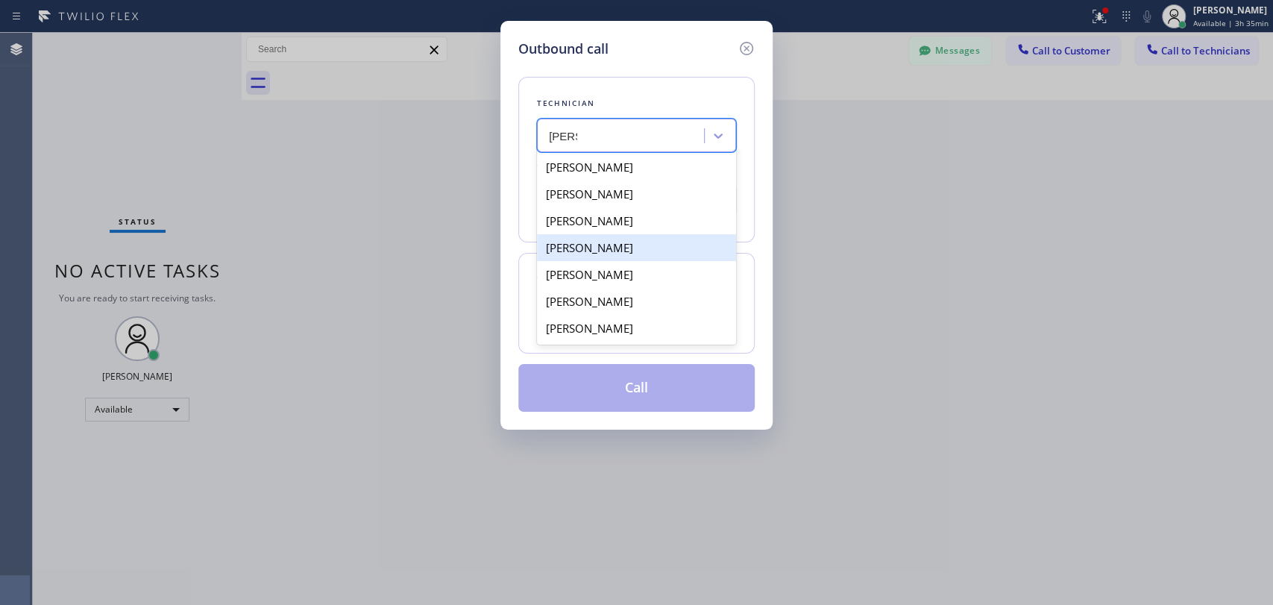
click at [620, 257] on div "David Romero" at bounding box center [636, 247] width 199 height 27
type input "(323) 579-9547"
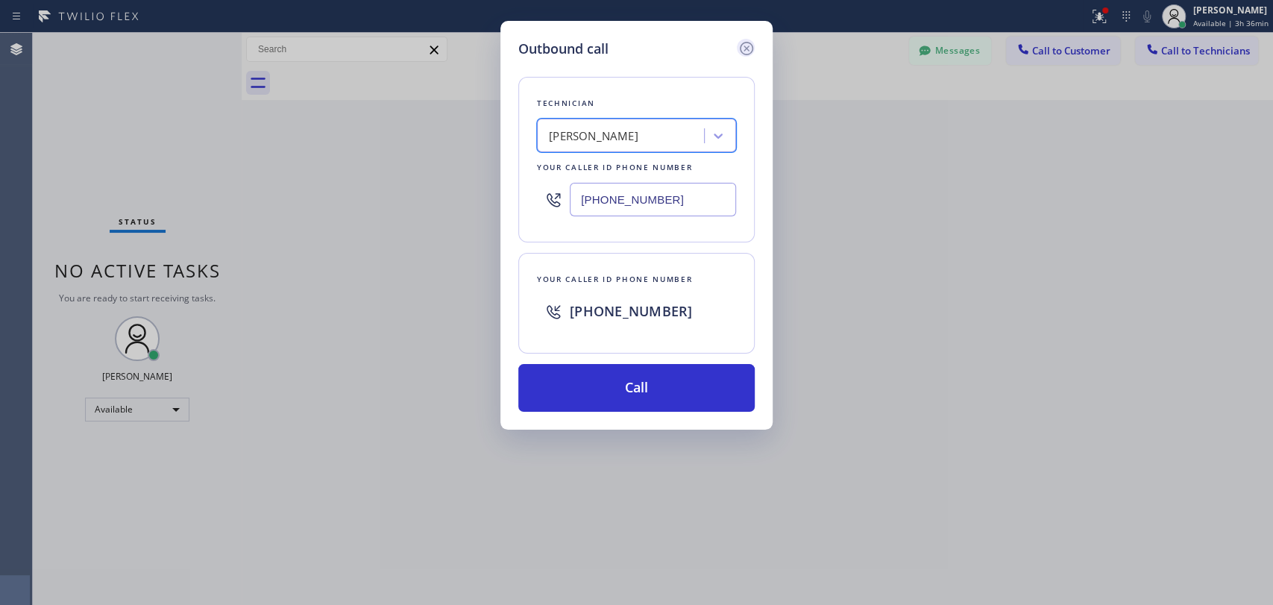
click at [743, 43] on icon at bounding box center [746, 48] width 13 height 13
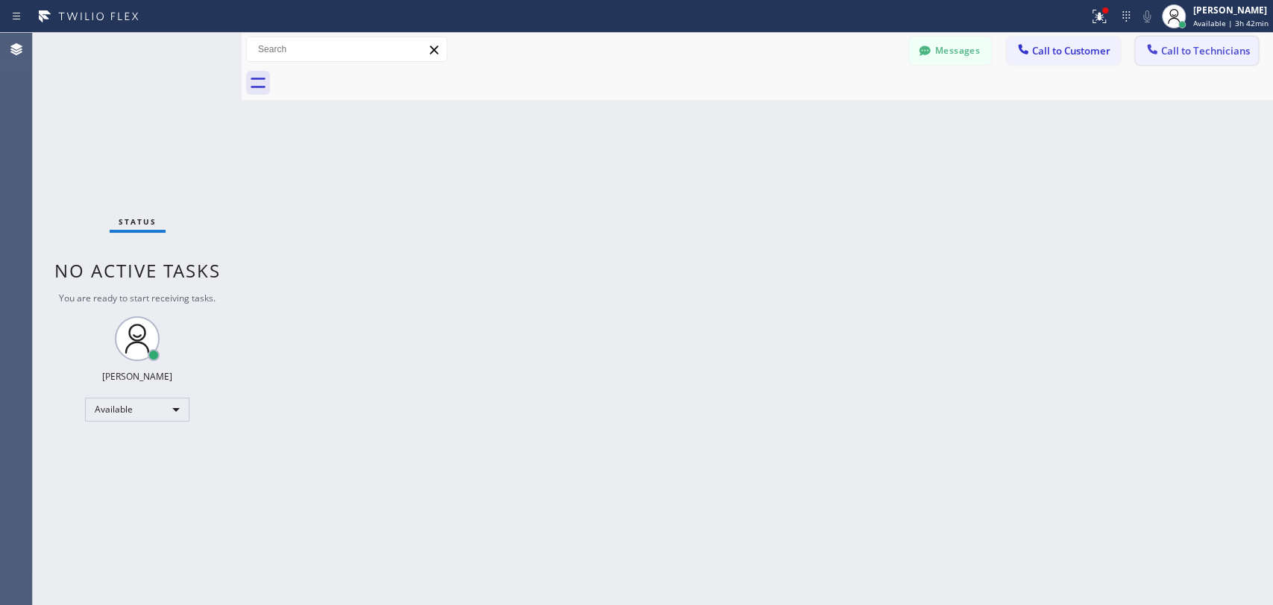
click at [1174, 55] on span "Call to Technicians" at bounding box center [1205, 50] width 89 height 13
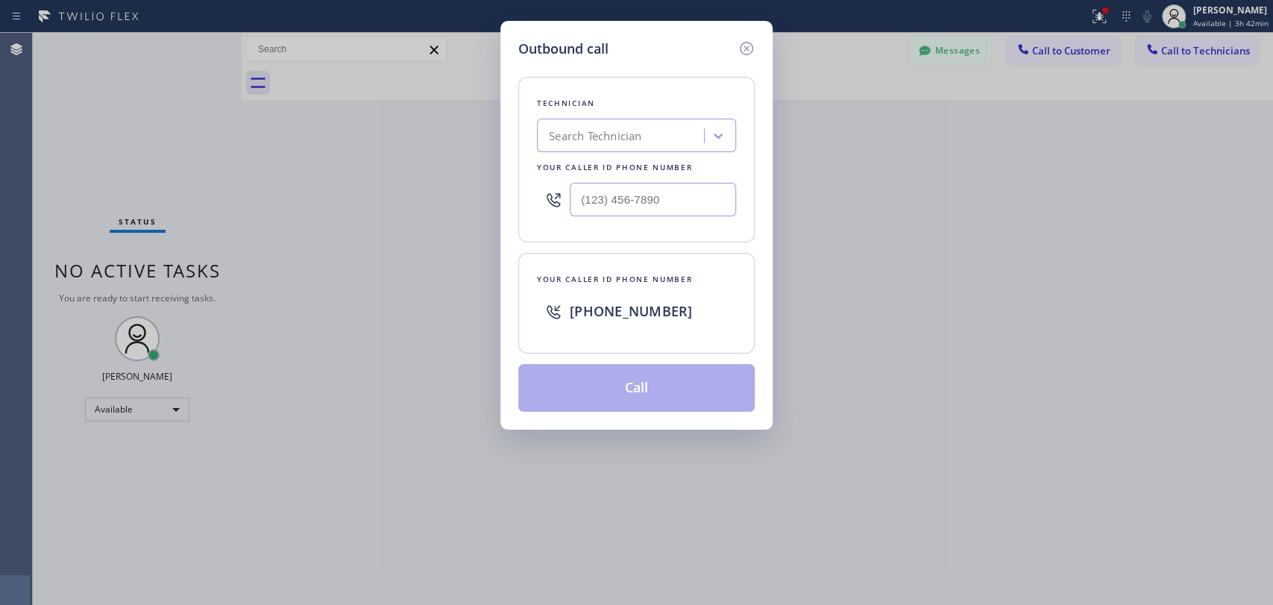
drag, startPoint x: 743, startPoint y: 43, endPoint x: 808, endPoint y: 152, distance: 127.4
click at [744, 43] on icon at bounding box center [746, 48] width 13 height 13
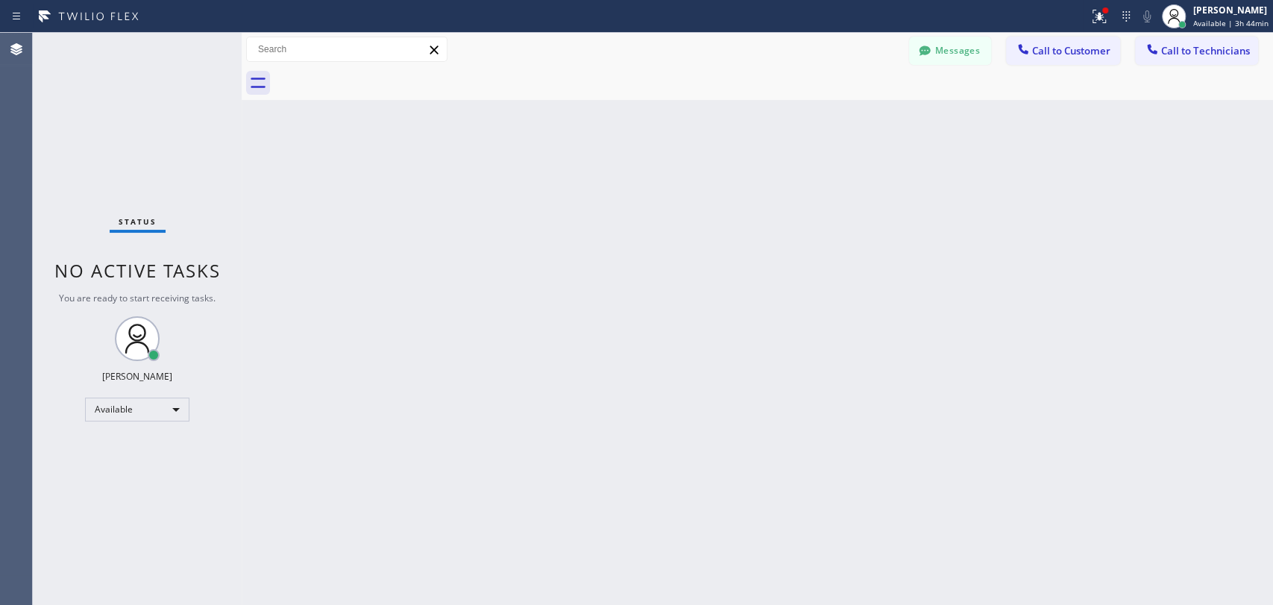
click at [1124, 176] on div "Back to Dashboard Change Sender ID Customers Technicians KA Kyle Anderson 10/01…" at bounding box center [757, 319] width 1031 height 572
click at [1187, 142] on div "Back to Dashboard Change Sender ID Customers Technicians KA Kyle Anderson 10/01…" at bounding box center [757, 319] width 1031 height 572
click at [1210, 61] on button "Call to Technicians" at bounding box center [1196, 51] width 123 height 28
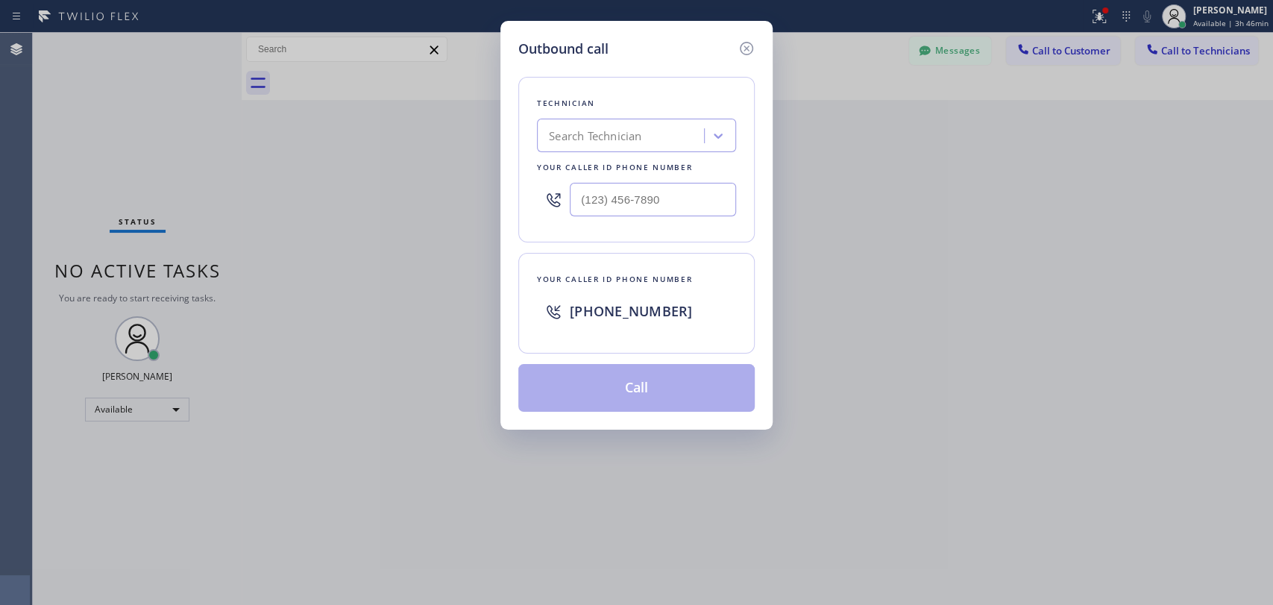
click at [625, 134] on div "Search Technician" at bounding box center [595, 136] width 92 height 17
type input "adrii"
click at [855, 603] on div "Outbound call Technician Search Technician Your caller id phone number Your cal…" at bounding box center [636, 302] width 1273 height 605
click at [623, 194] on input "(___) ___-____" at bounding box center [653, 200] width 166 height 34
paste input "213) 588-4140"
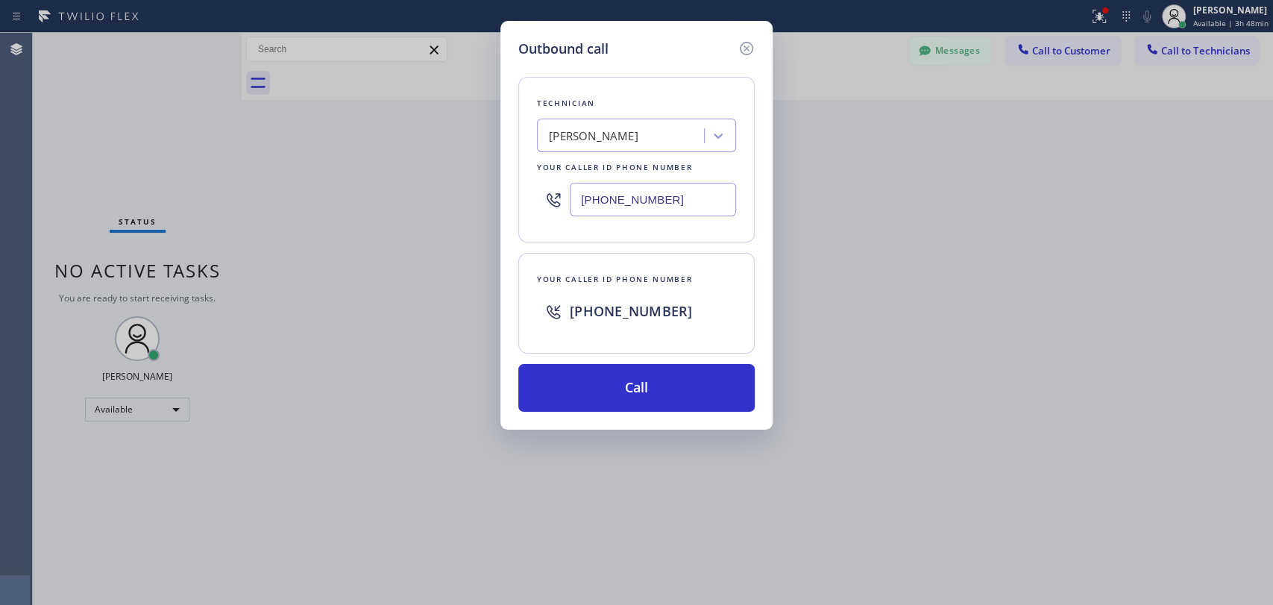
type input "(213) 588-4140"
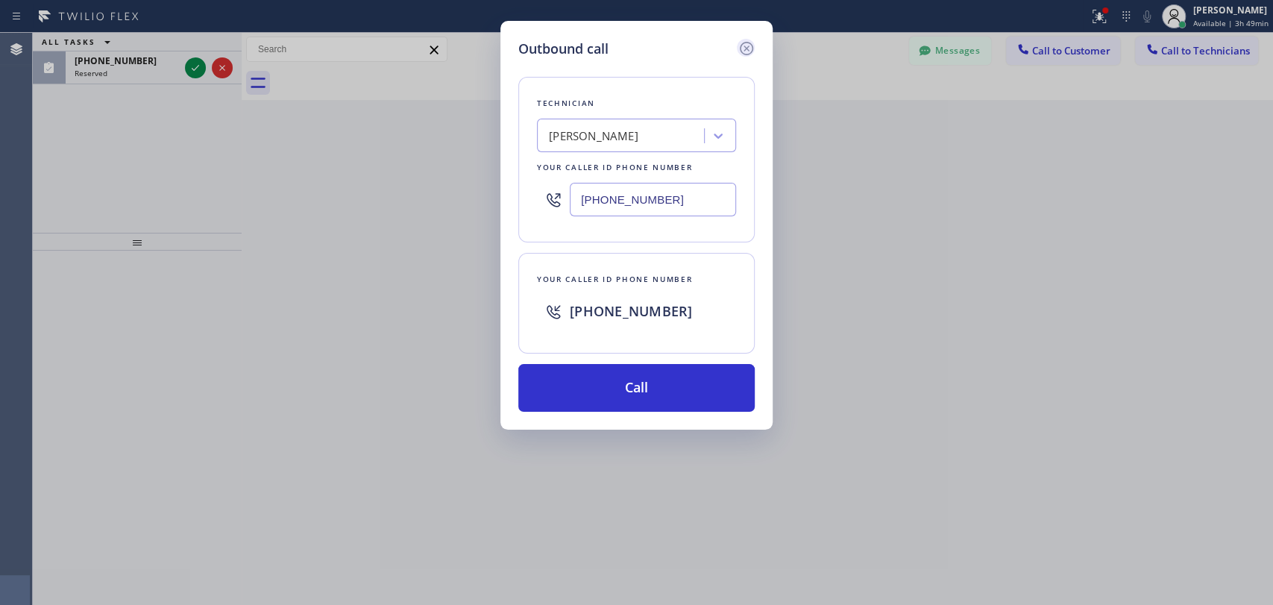
click at [746, 51] on icon at bounding box center [746, 49] width 18 height 18
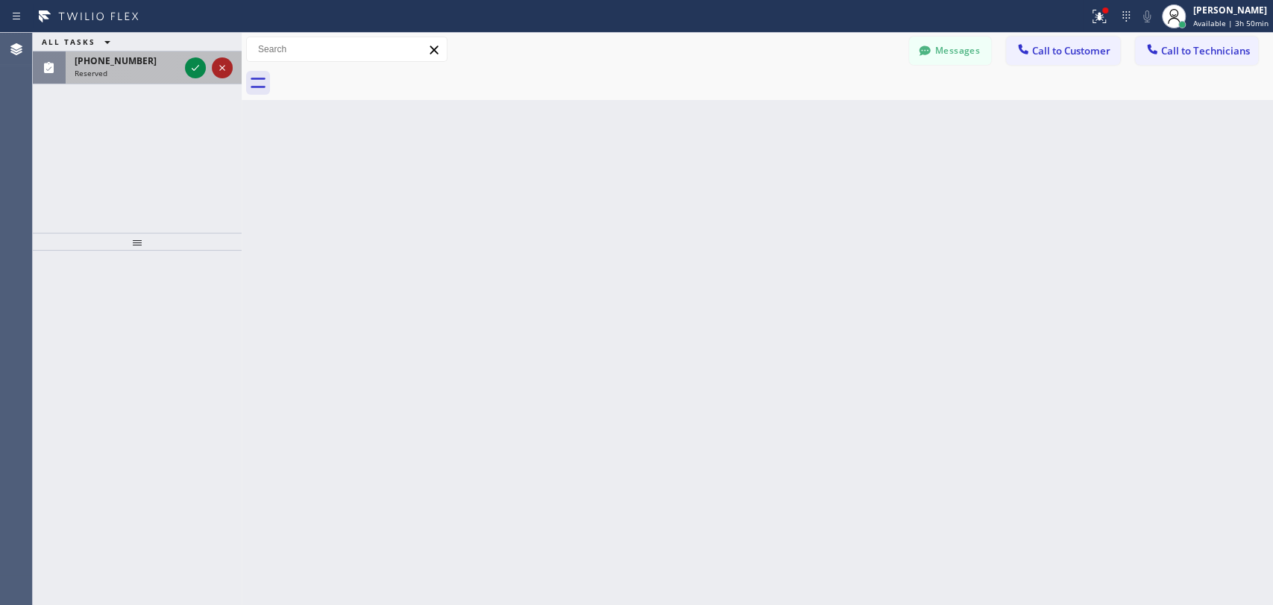
click at [220, 75] on icon at bounding box center [222, 68] width 18 height 18
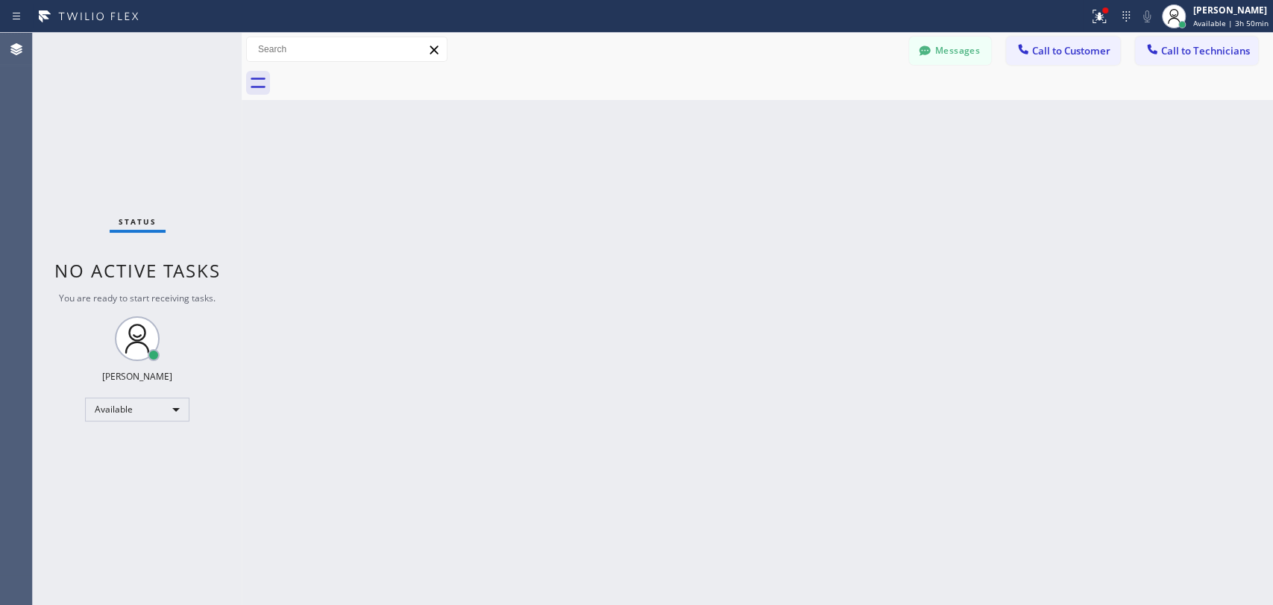
click at [1068, 213] on div "Back to Dashboard Change Sender ID Customers Technicians KA Kyle Anderson 10/01…" at bounding box center [757, 319] width 1031 height 572
click at [104, 407] on div "Available" at bounding box center [137, 409] width 104 height 24
click at [129, 430] on li "Offline" at bounding box center [136, 429] width 101 height 18
click at [1195, 14] on div "[PERSON_NAME]" at bounding box center [1232, 10] width 74 height 13
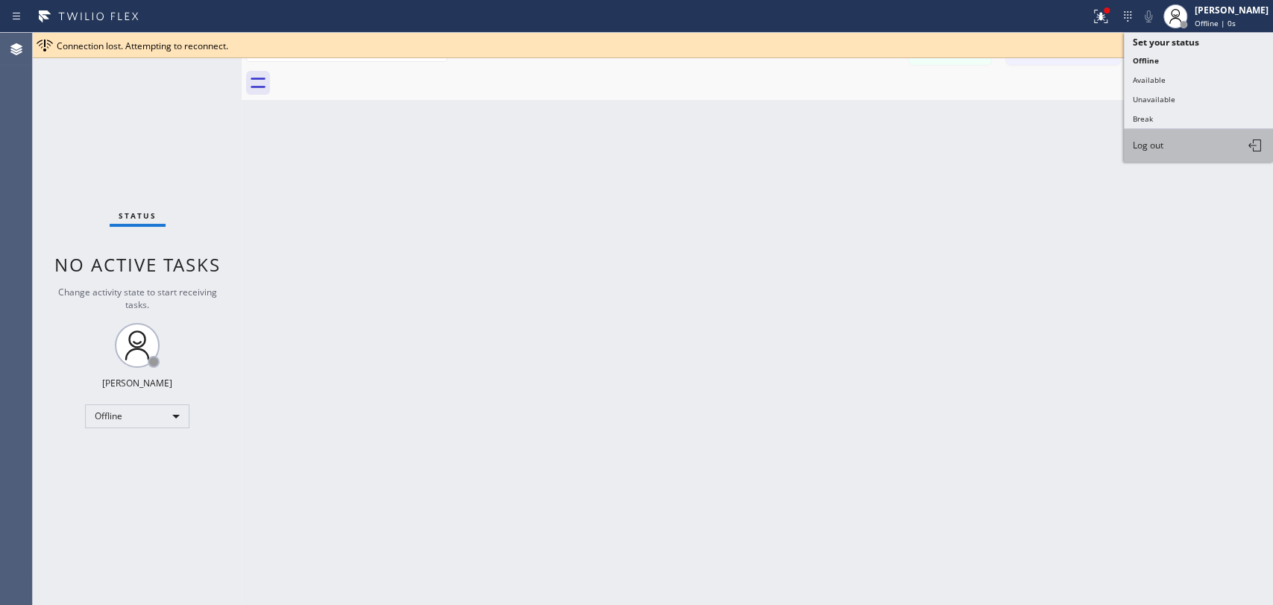
click at [1139, 142] on span "Log out" at bounding box center [1148, 145] width 31 height 13
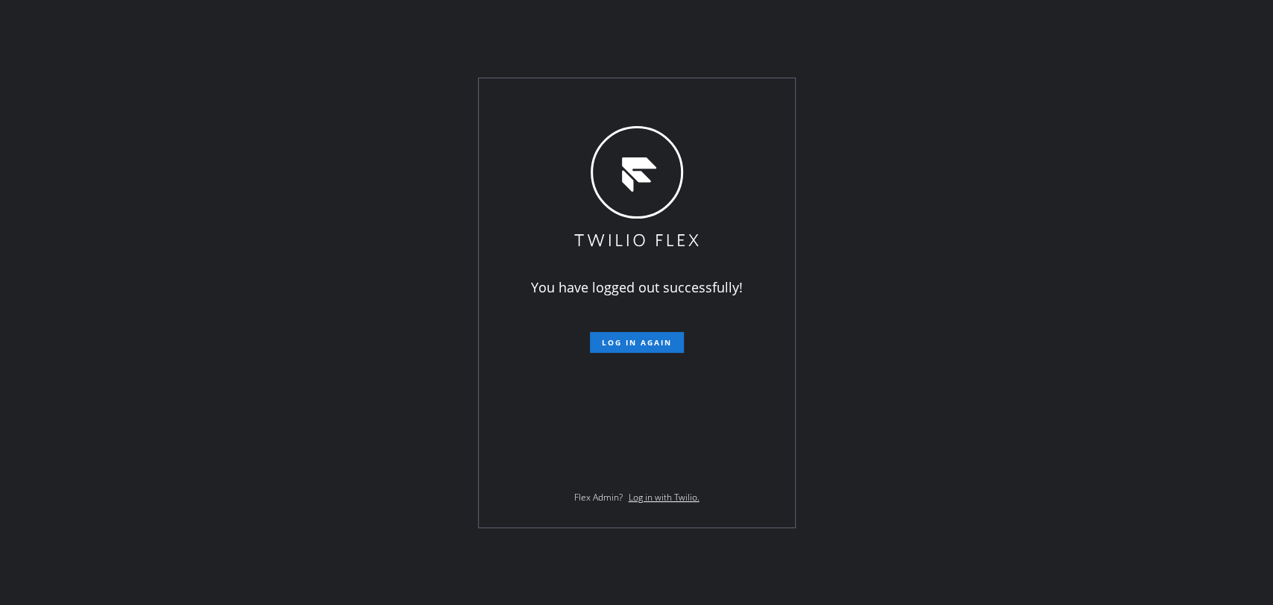
click at [1119, 107] on div "You have logged out successfully! Log in again Flex Admin? Log in with Twilio." at bounding box center [636, 302] width 1273 height 605
click at [635, 345] on span "Log in again" at bounding box center [637, 342] width 70 height 10
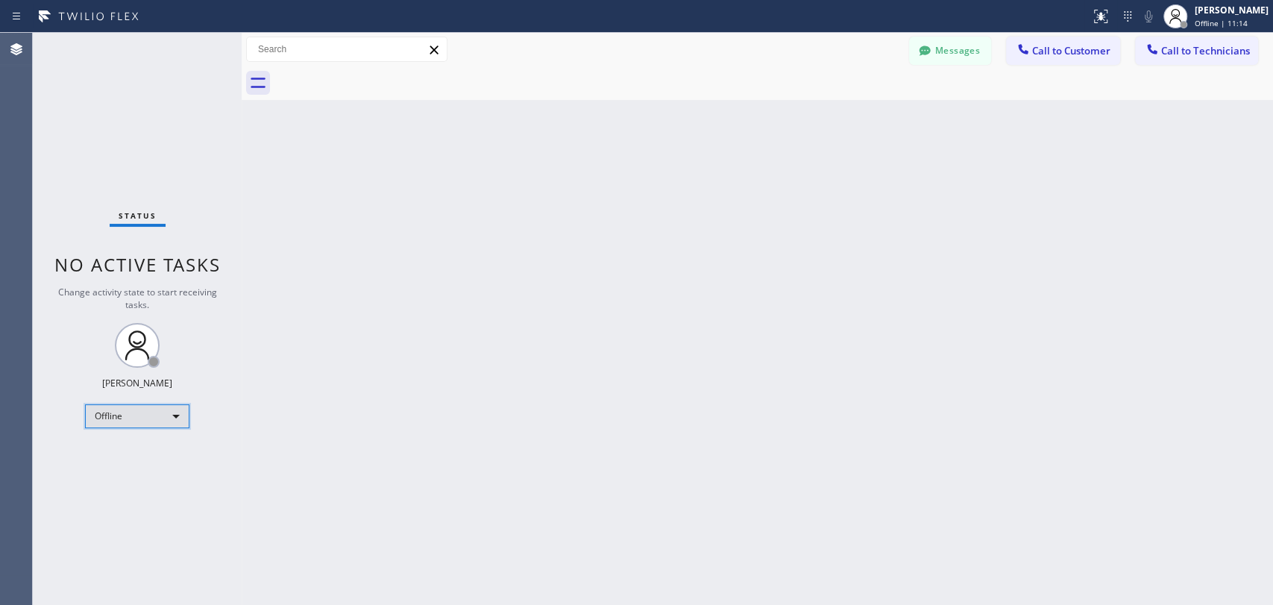
click at [139, 413] on div "Offline" at bounding box center [137, 416] width 104 height 24
click at [1187, 22] on div at bounding box center [636, 302] width 1273 height 605
click at [1195, 19] on span "Offline | 11:16" at bounding box center [1221, 23] width 53 height 10
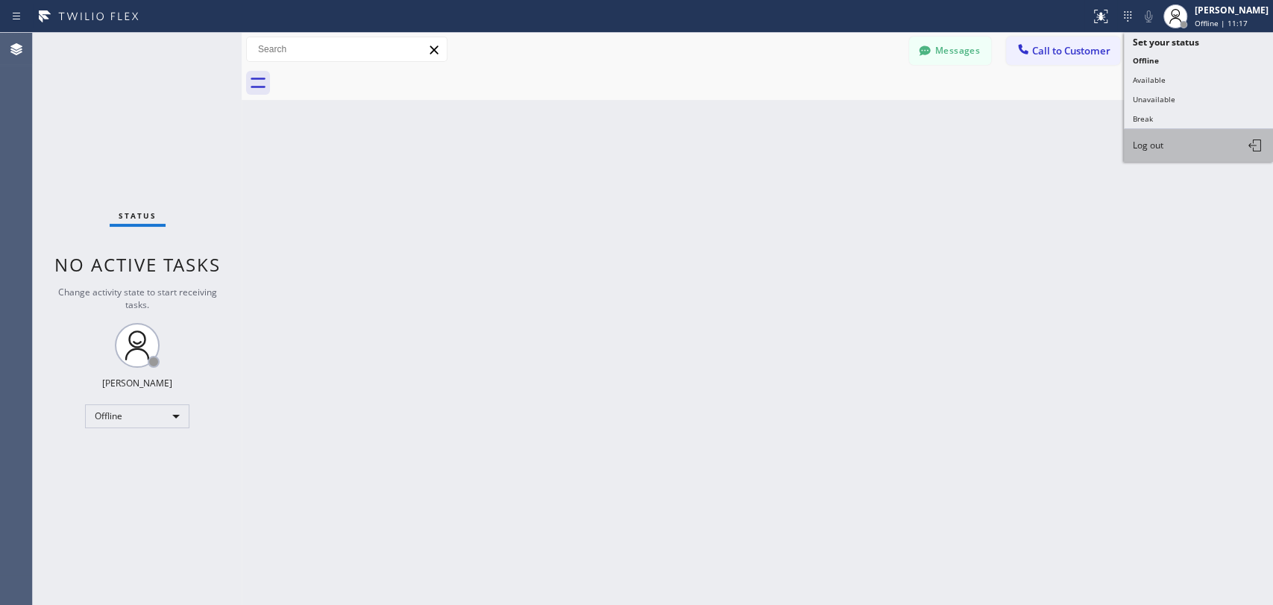
click at [1140, 139] on span "Log out" at bounding box center [1148, 145] width 31 height 13
